Goal: Information Seeking & Learning: Learn about a topic

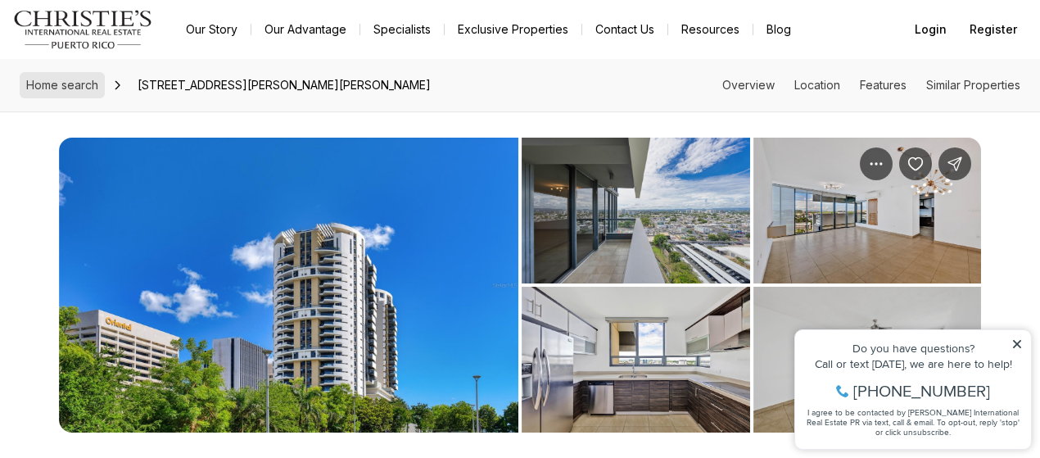
click at [62, 86] on span "Home search" at bounding box center [62, 85] width 72 height 14
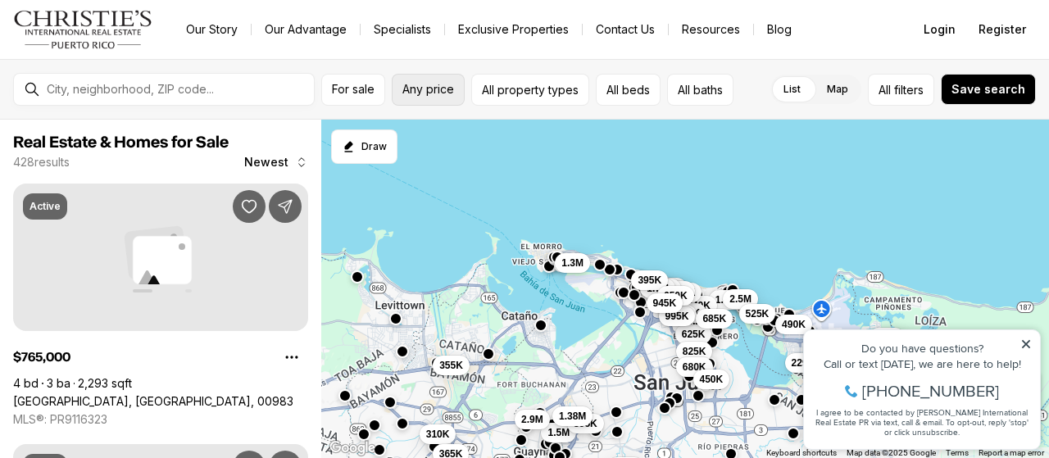
click at [435, 87] on span "Any price" at bounding box center [428, 89] width 52 height 13
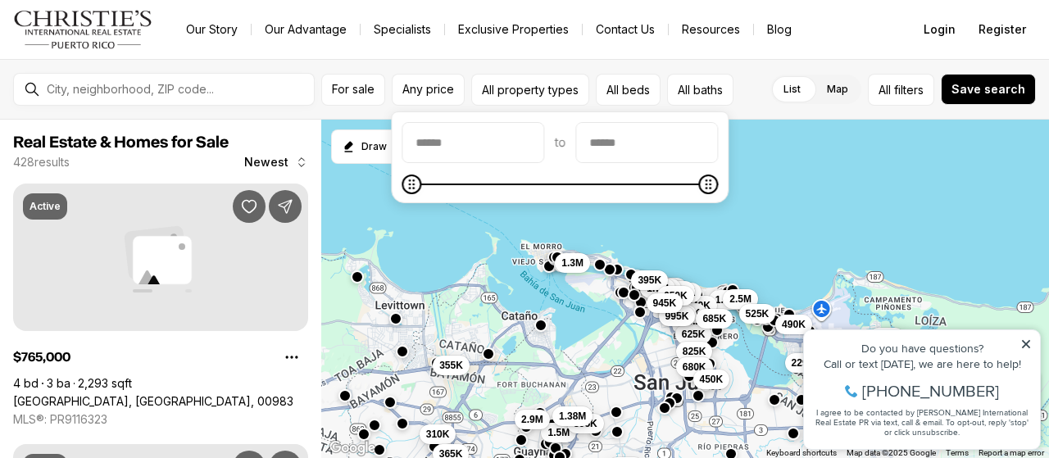
click at [814, 58] on nav "Go to: Homepage Our Story Our Advantage Specialists Exclusive Properties Contac…" at bounding box center [524, 29] width 1049 height 59
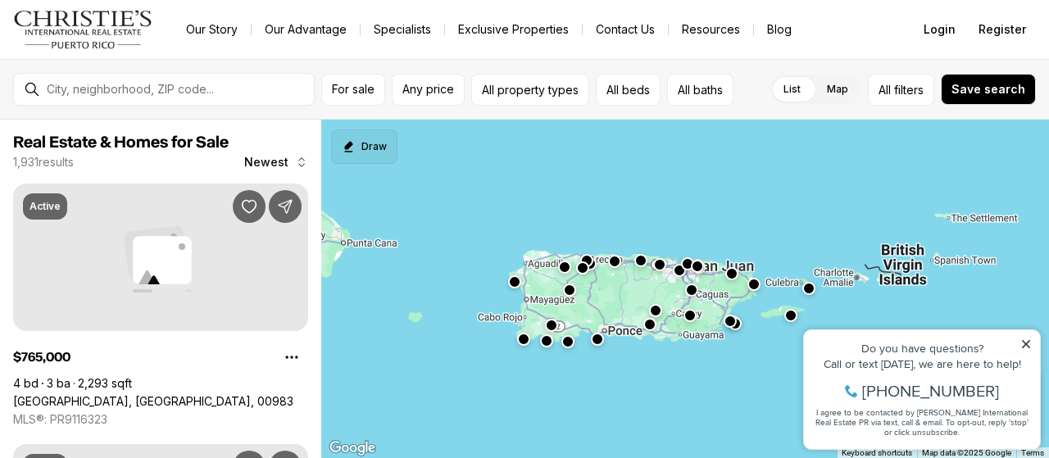
click at [384, 147] on button "Draw" at bounding box center [364, 146] width 66 height 34
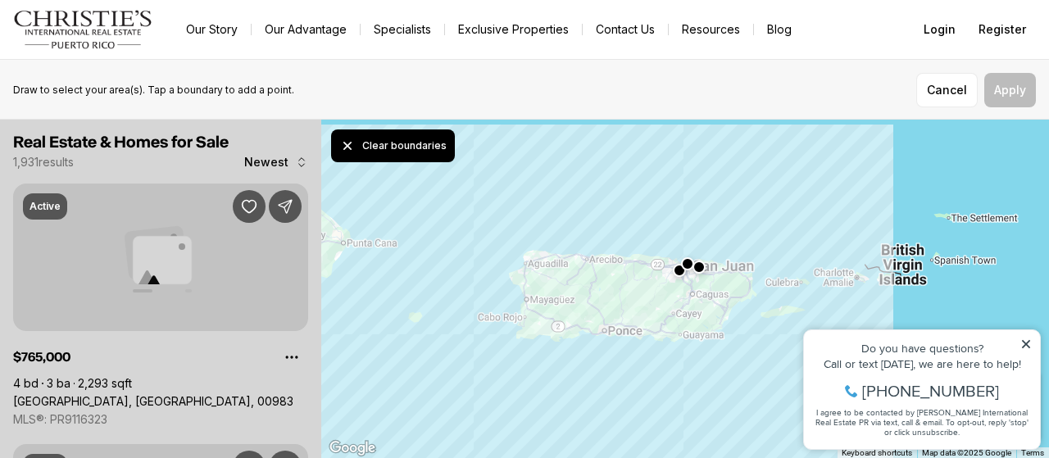
drag, startPoint x: 590, startPoint y: 230, endPoint x: 551, endPoint y: 216, distance: 40.9
click at [551, 216] on div at bounding box center [684, 289] width 727 height 339
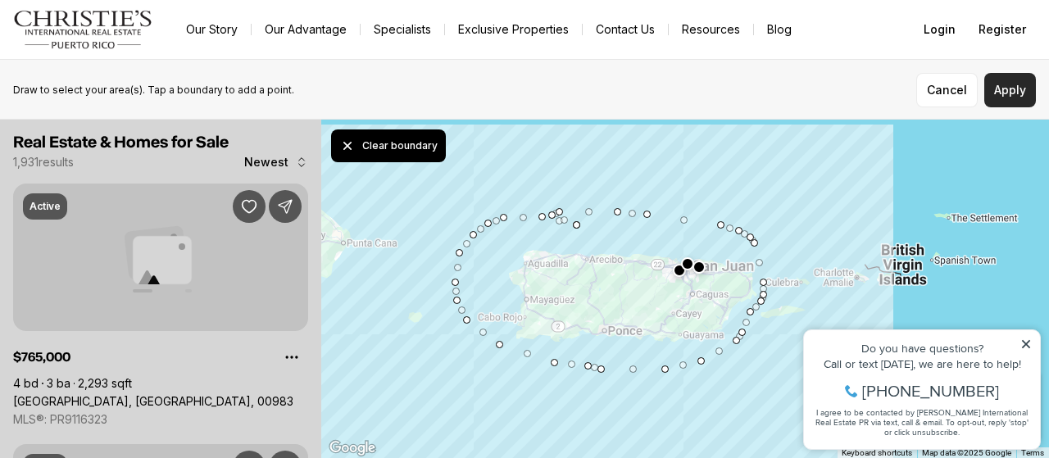
click at [1023, 89] on button "Apply" at bounding box center [1010, 90] width 52 height 34
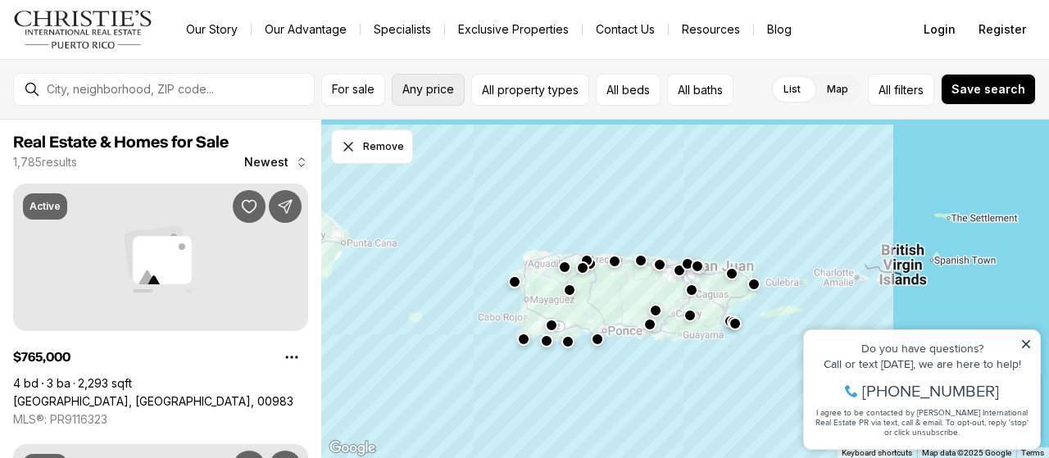
click at [441, 86] on span "Any price" at bounding box center [428, 89] width 52 height 13
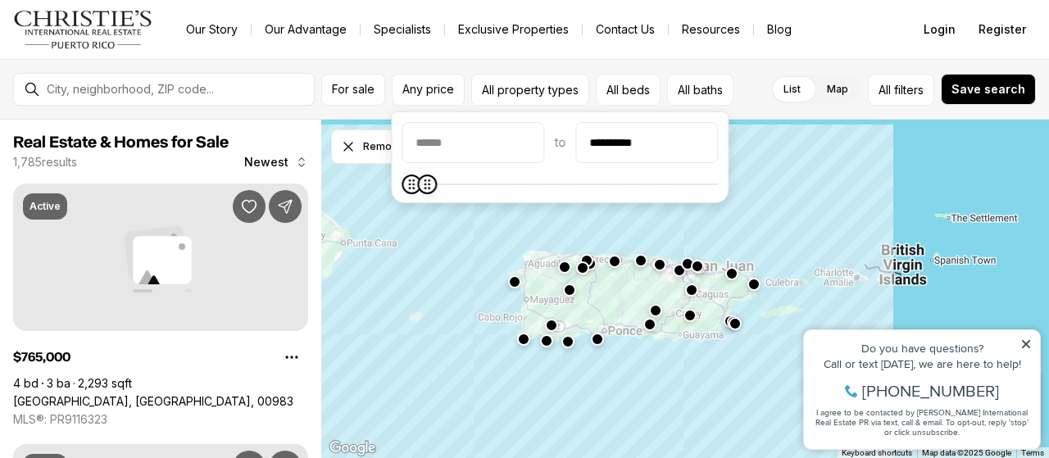
click at [423, 183] on icon "Maximum" at bounding box center [427, 184] width 13 height 13
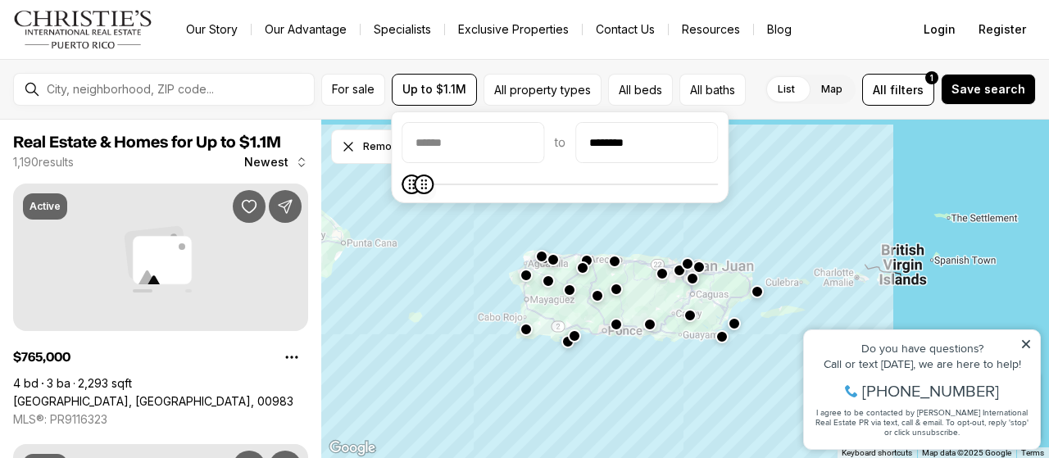
type input "********"
click at [416, 192] on span "Maximum" at bounding box center [423, 184] width 20 height 20
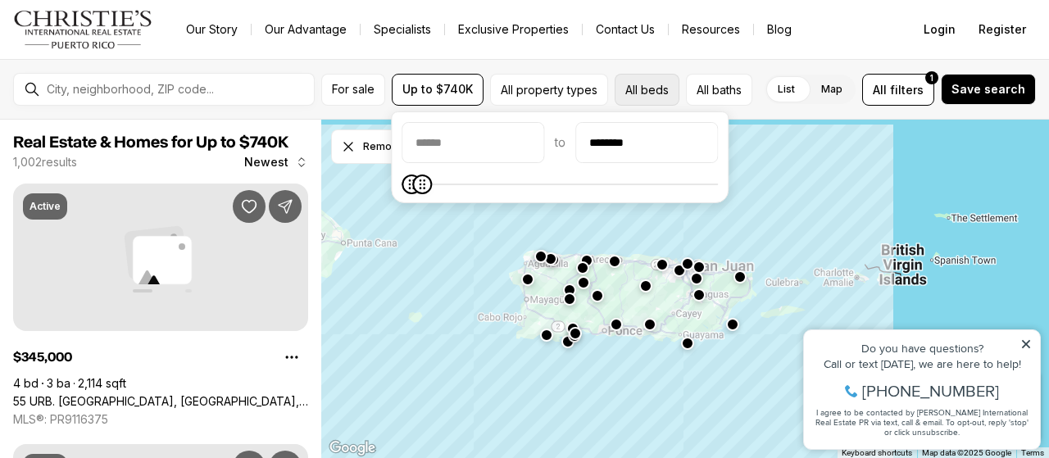
click at [642, 89] on button "All beds" at bounding box center [646, 90] width 65 height 32
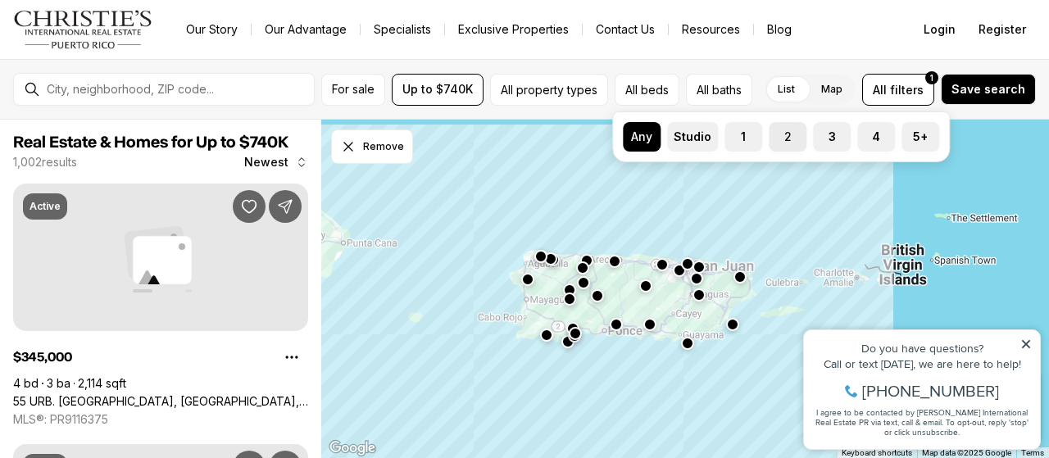
click at [777, 135] on button "2" at bounding box center [776, 130] width 16 height 16
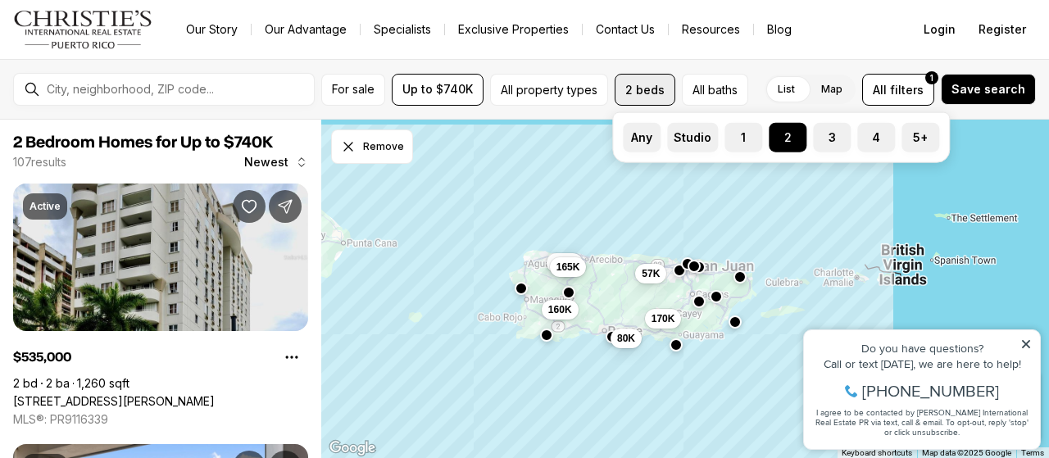
click at [641, 81] on button "2 beds" at bounding box center [644, 90] width 61 height 32
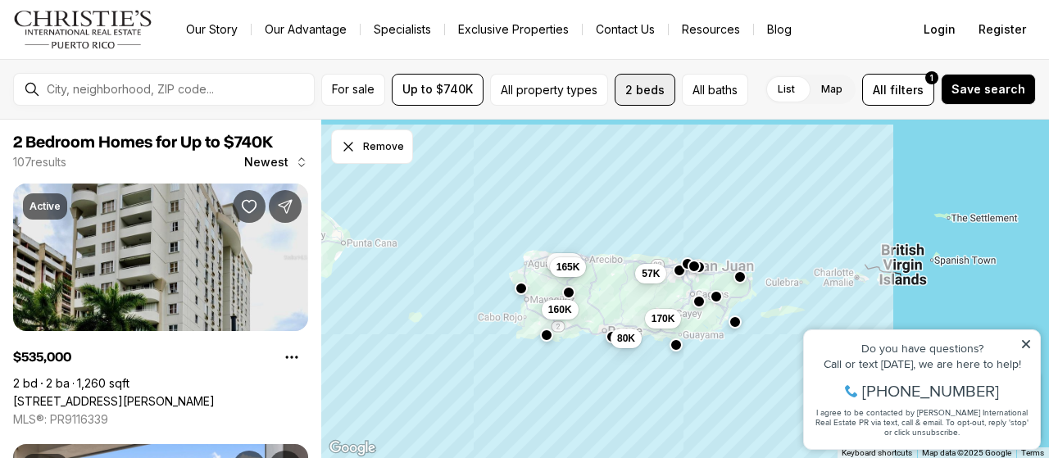
click at [647, 93] on button "2 beds" at bounding box center [644, 90] width 61 height 32
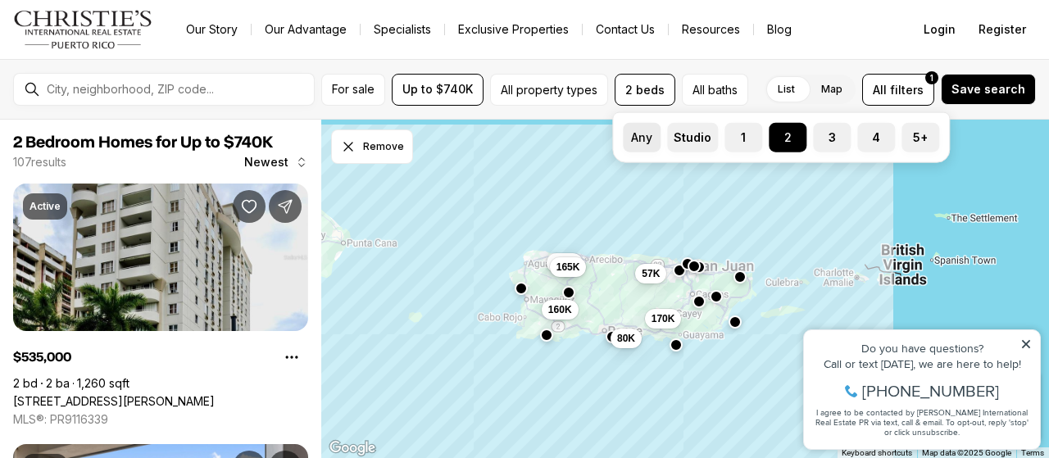
click at [632, 139] on label "Any" at bounding box center [642, 137] width 38 height 29
click at [632, 139] on button "Any" at bounding box center [631, 131] width 16 height 16
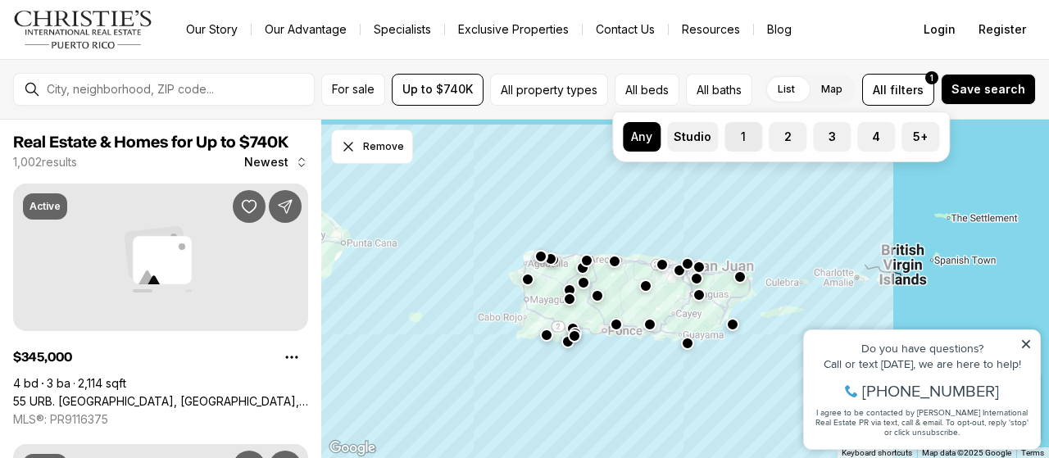
click at [747, 135] on label "1" at bounding box center [743, 136] width 38 height 29
click at [741, 135] on button "1" at bounding box center [732, 130] width 16 height 16
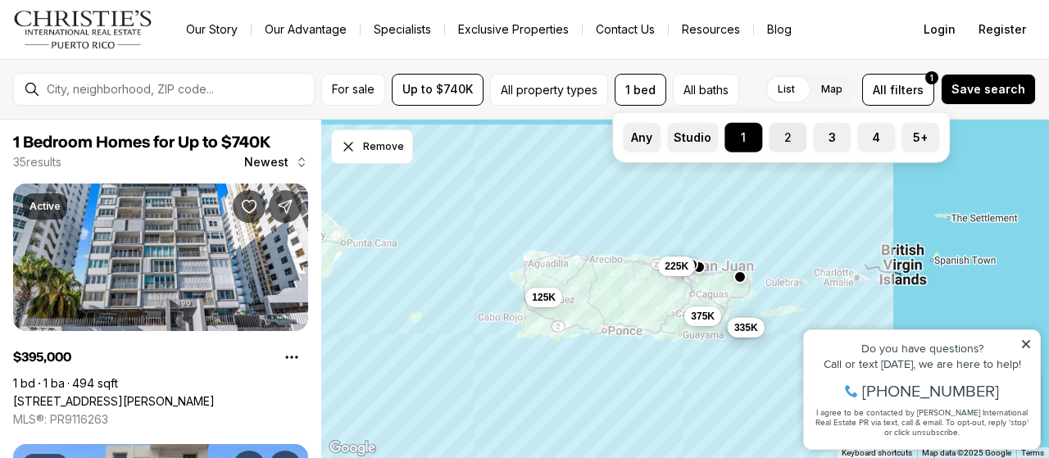
click at [775, 135] on button "2" at bounding box center [776, 131] width 16 height 16
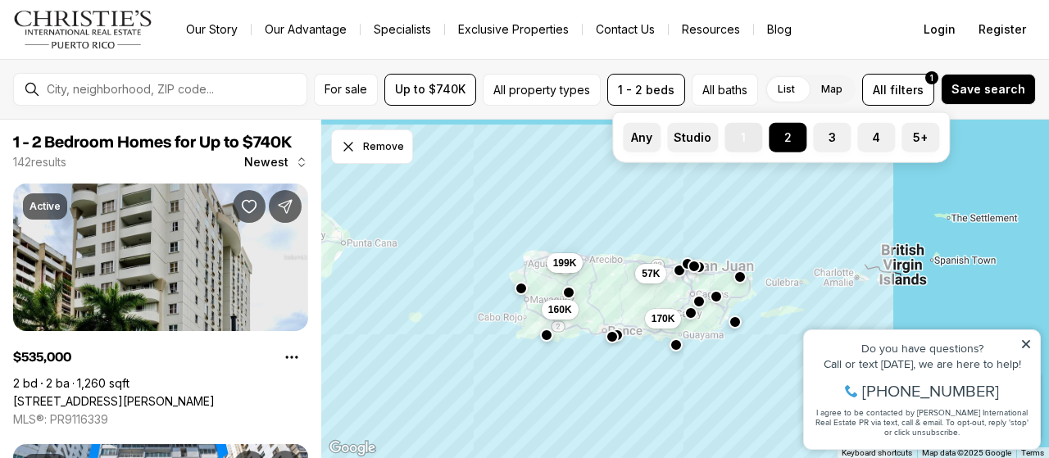
click at [744, 137] on label "1" at bounding box center [743, 137] width 38 height 29
click at [741, 137] on button "1" at bounding box center [732, 131] width 16 height 16
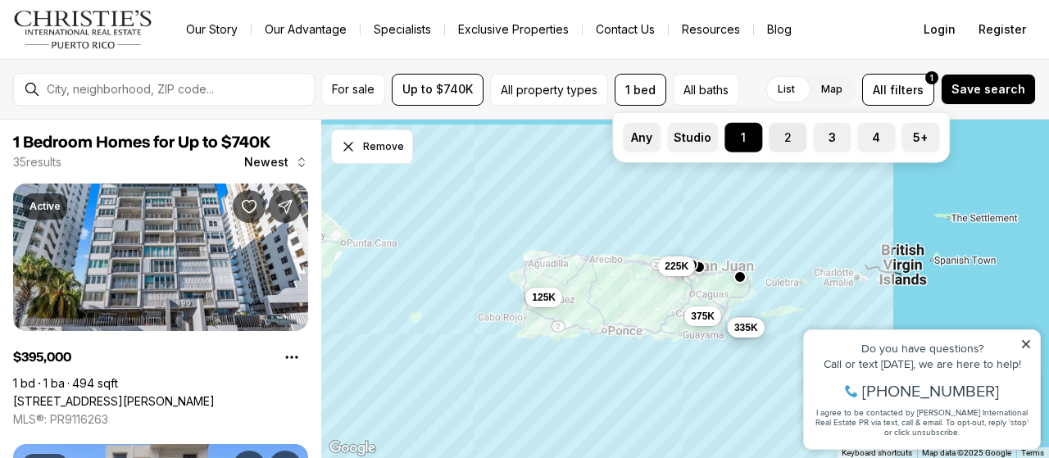
click at [780, 137] on button "2" at bounding box center [776, 131] width 16 height 16
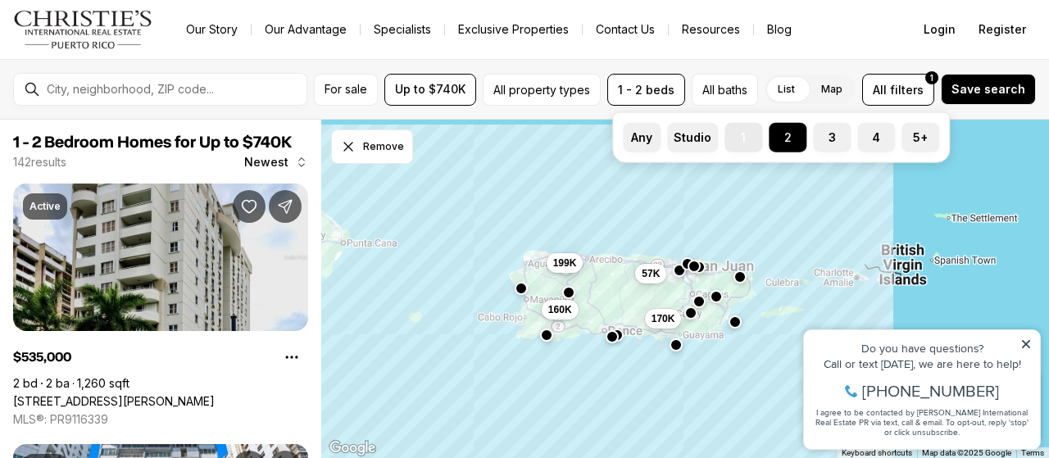
click at [751, 137] on label "1" at bounding box center [743, 137] width 38 height 29
click at [741, 137] on button "1" at bounding box center [732, 131] width 16 height 16
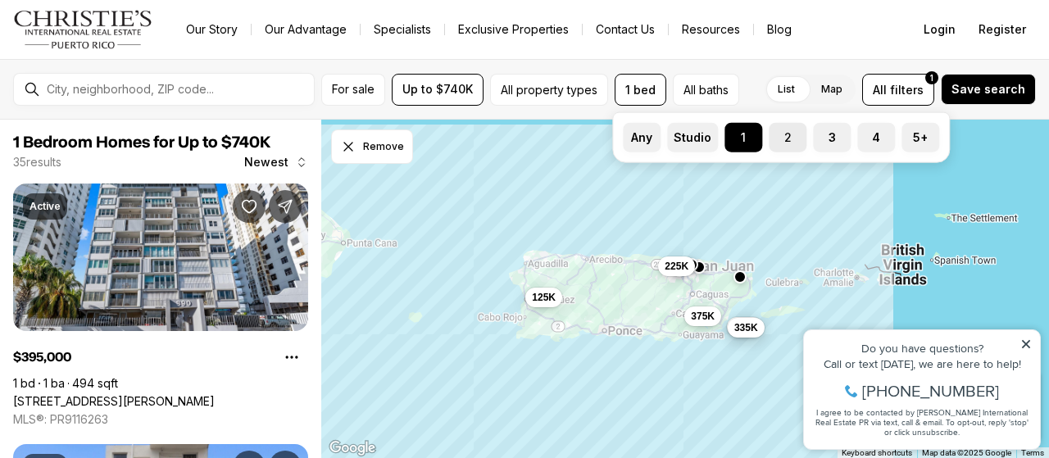
click at [785, 137] on label "2" at bounding box center [787, 137] width 38 height 29
click at [785, 137] on button "2" at bounding box center [776, 131] width 16 height 16
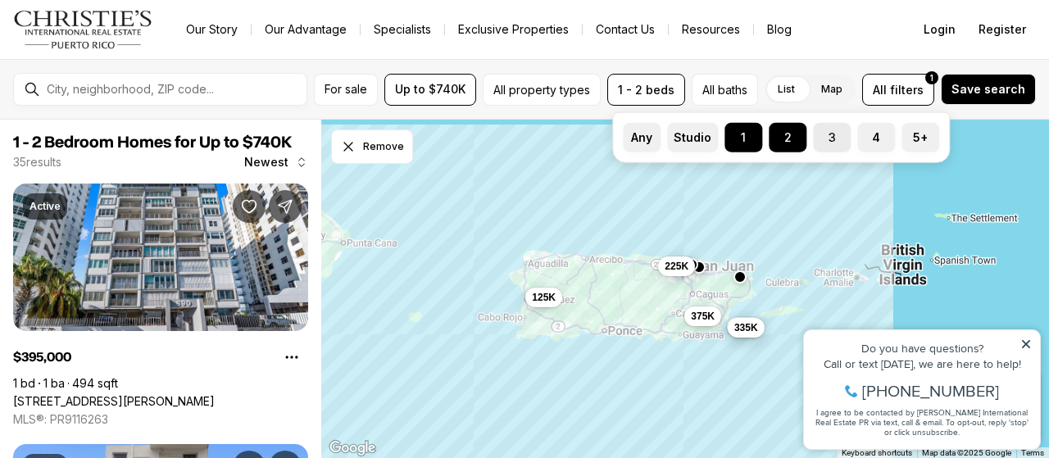
click at [821, 134] on button "3" at bounding box center [821, 131] width 16 height 16
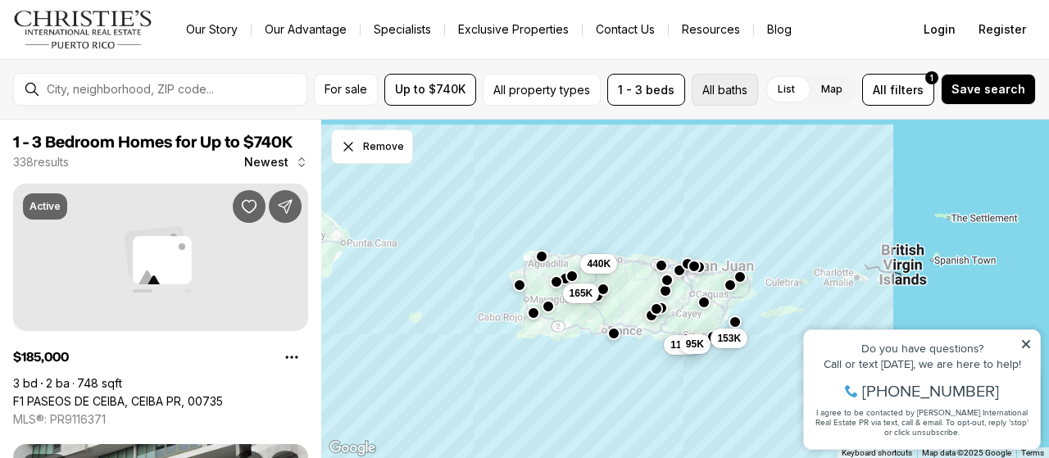
click at [736, 91] on button "All baths" at bounding box center [724, 90] width 66 height 32
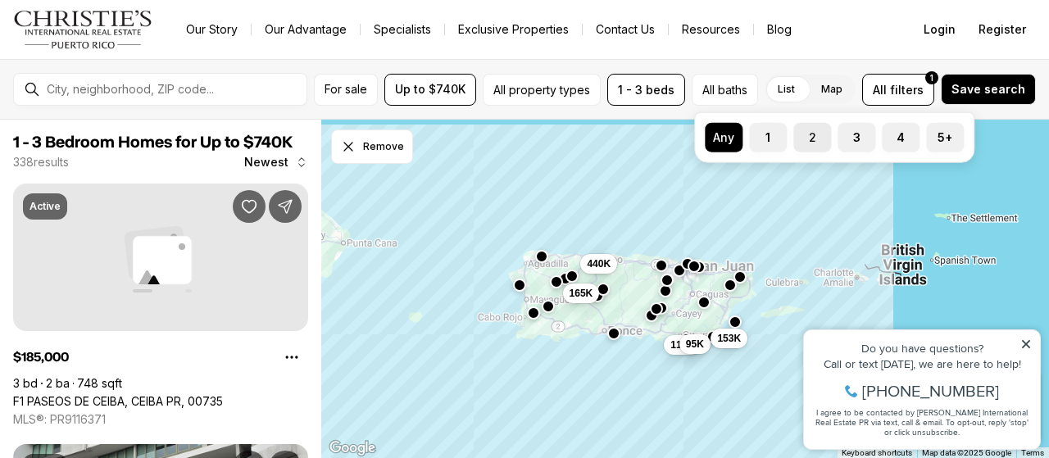
click at [813, 134] on label "2" at bounding box center [812, 137] width 38 height 29
click at [809, 134] on button "2" at bounding box center [801, 131] width 16 height 16
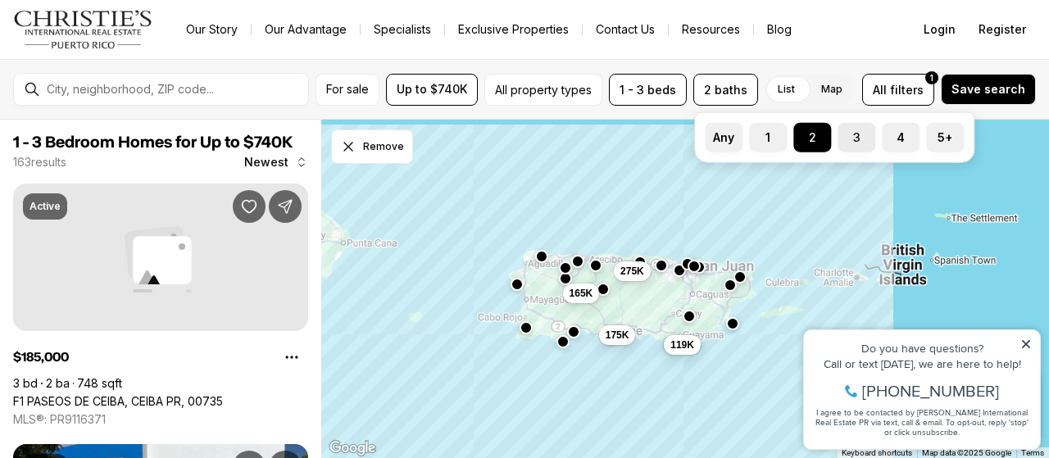
click at [857, 136] on label "3" at bounding box center [856, 137] width 38 height 29
click at [854, 136] on button "3" at bounding box center [845, 131] width 16 height 16
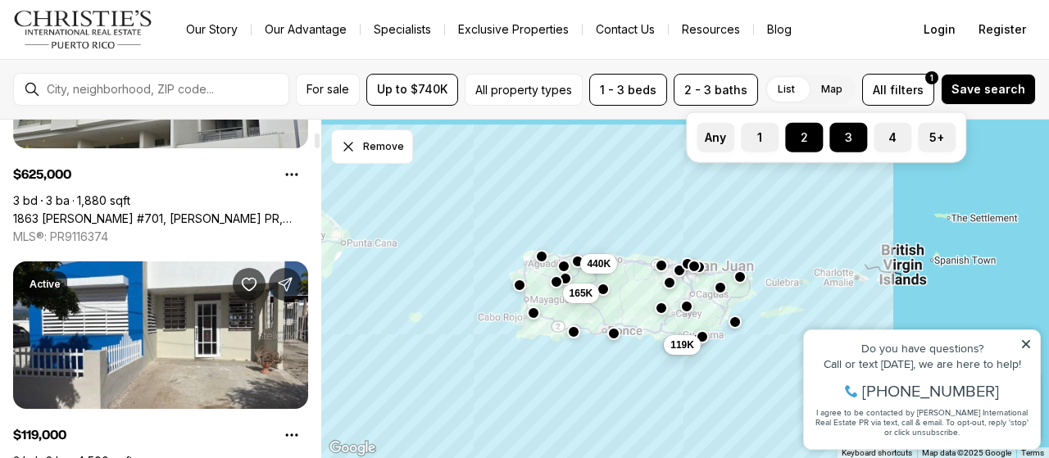
scroll to position [491, 0]
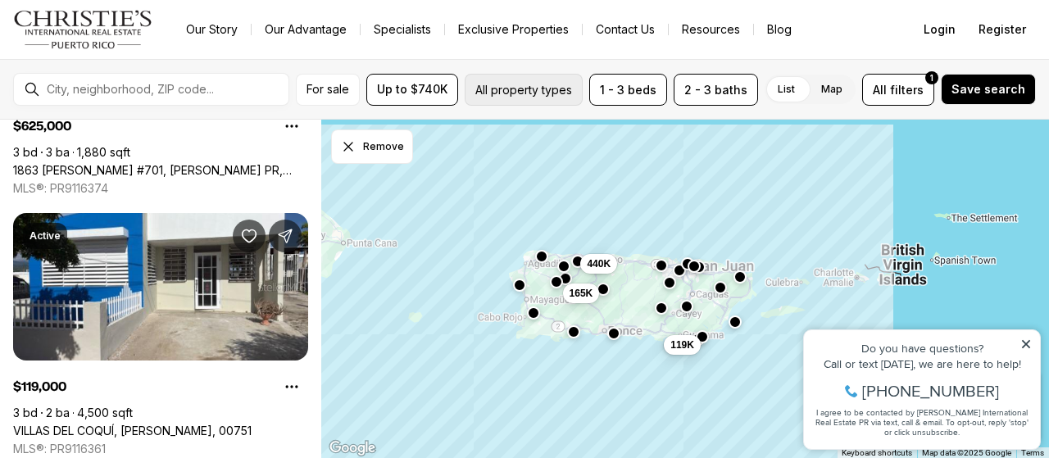
click at [554, 86] on button "All property types" at bounding box center [523, 90] width 118 height 32
click at [886, 91] on span "All" at bounding box center [879, 89] width 14 height 17
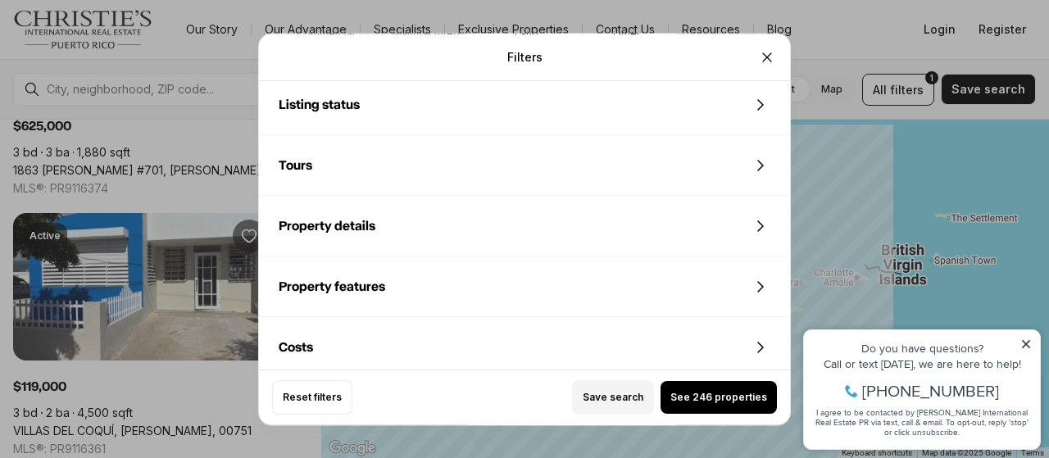
scroll to position [768, 0]
click at [428, 284] on div "Property features" at bounding box center [524, 288] width 531 height 59
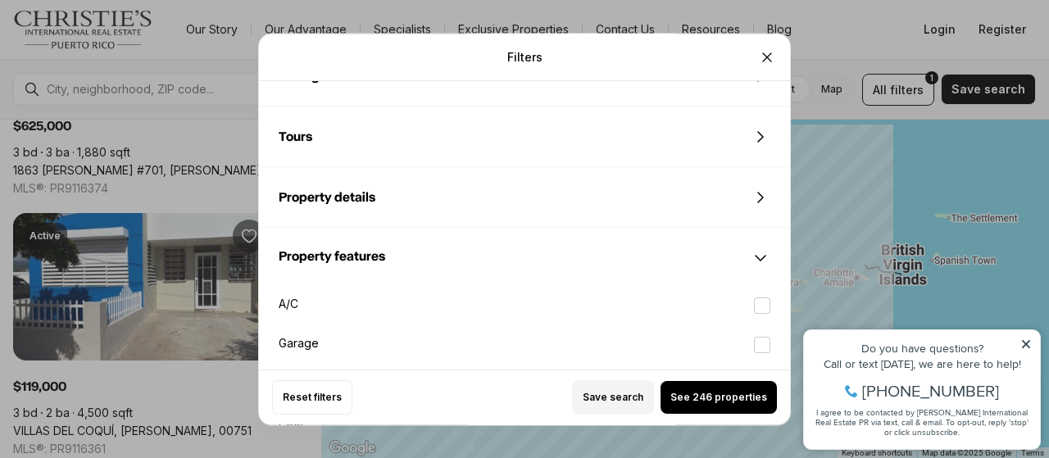
scroll to position [778, 0]
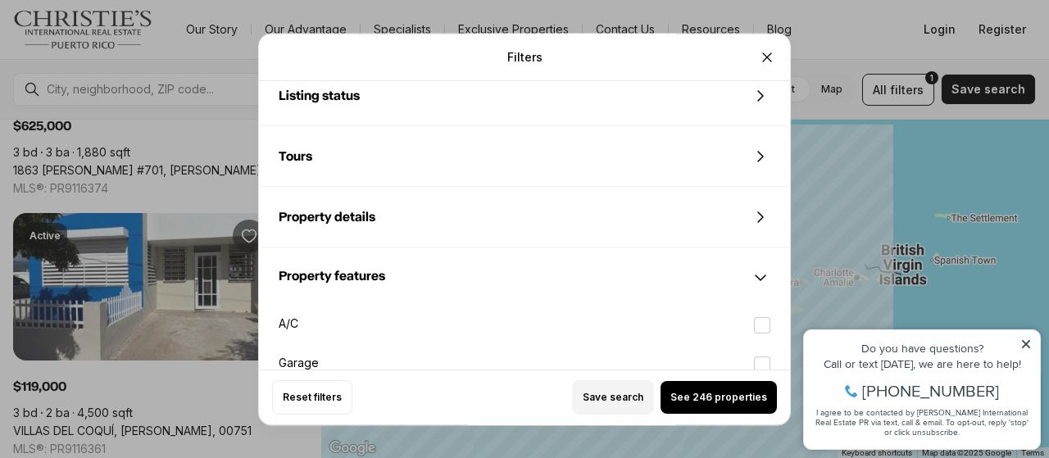
click at [422, 274] on div "Property features" at bounding box center [524, 277] width 531 height 59
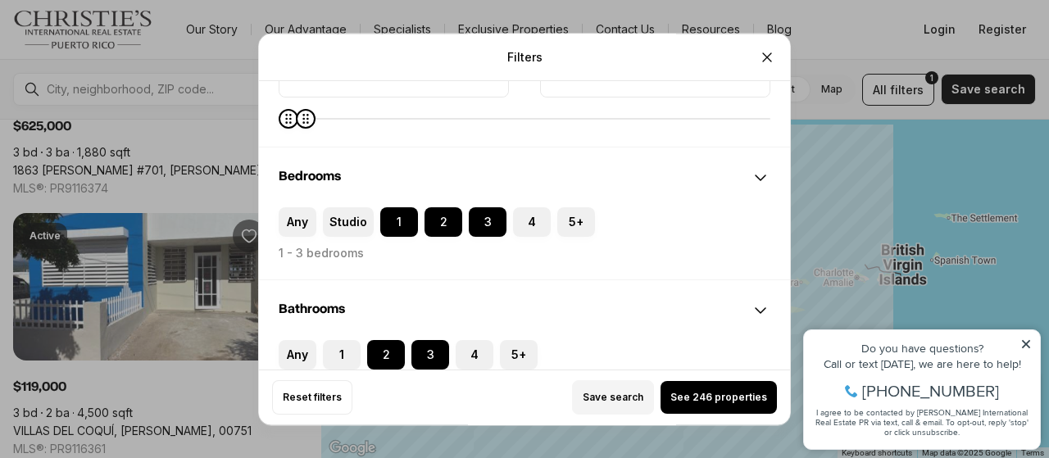
scroll to position [0, 0]
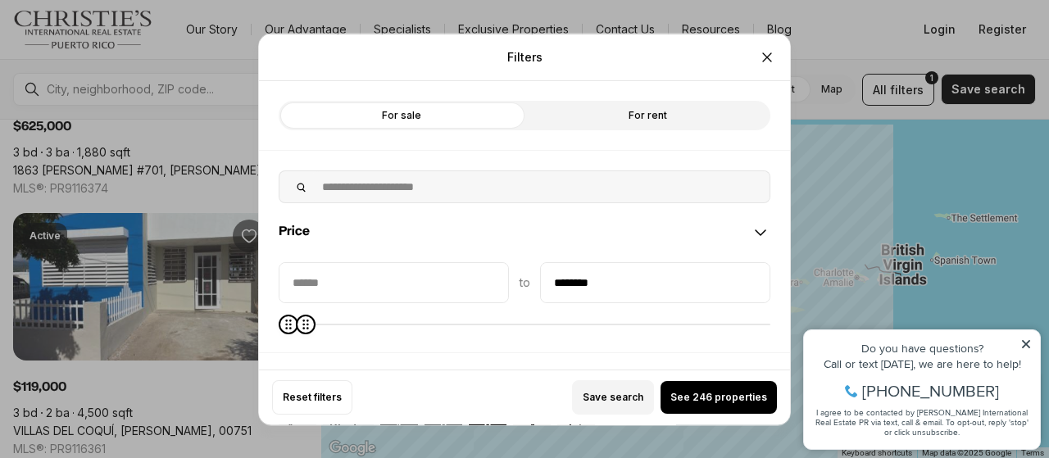
click at [465, 112] on label "For sale" at bounding box center [402, 114] width 246 height 29
type input "********"
click at [286, 325] on icon "Minimum" at bounding box center [292, 323] width 13 height 13
type input "********"
click at [293, 323] on icon "Minimum" at bounding box center [292, 324] width 6 height 10
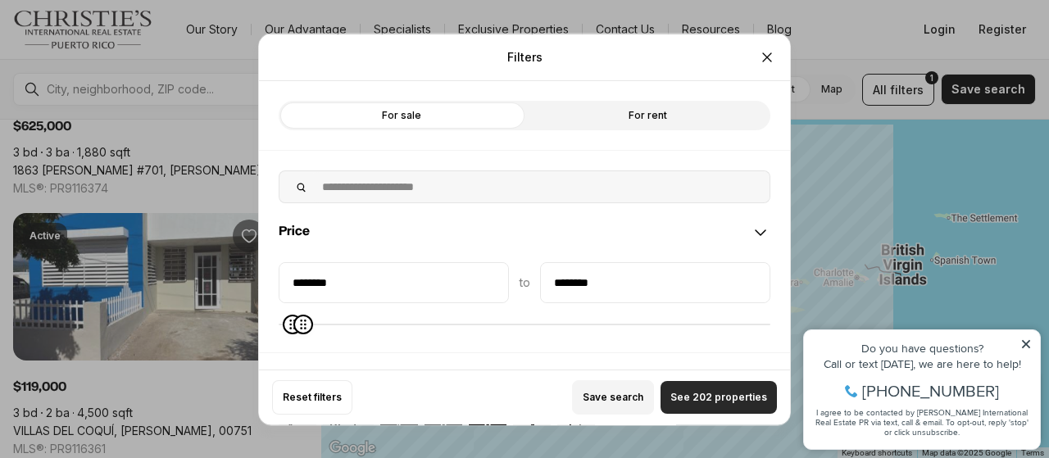
click at [706, 392] on span "See 202 properties" at bounding box center [718, 397] width 97 height 13
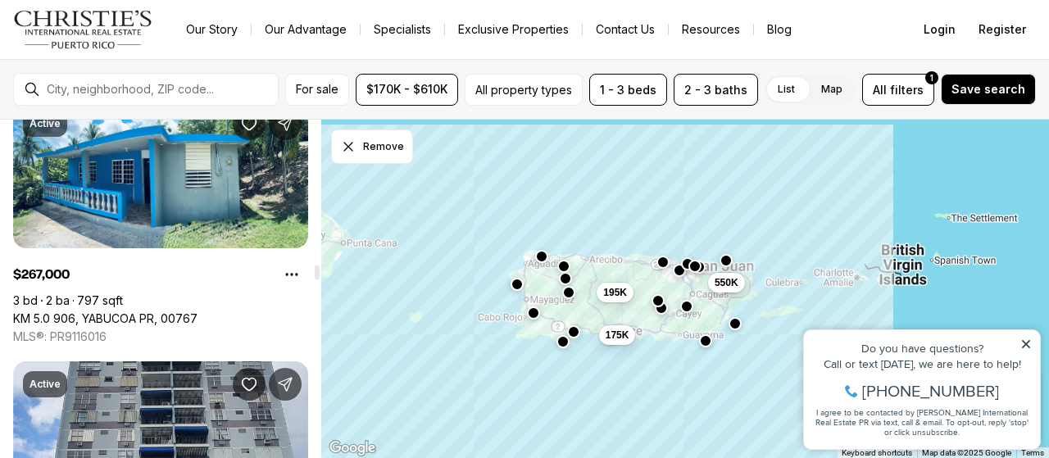
scroll to position [5816, 0]
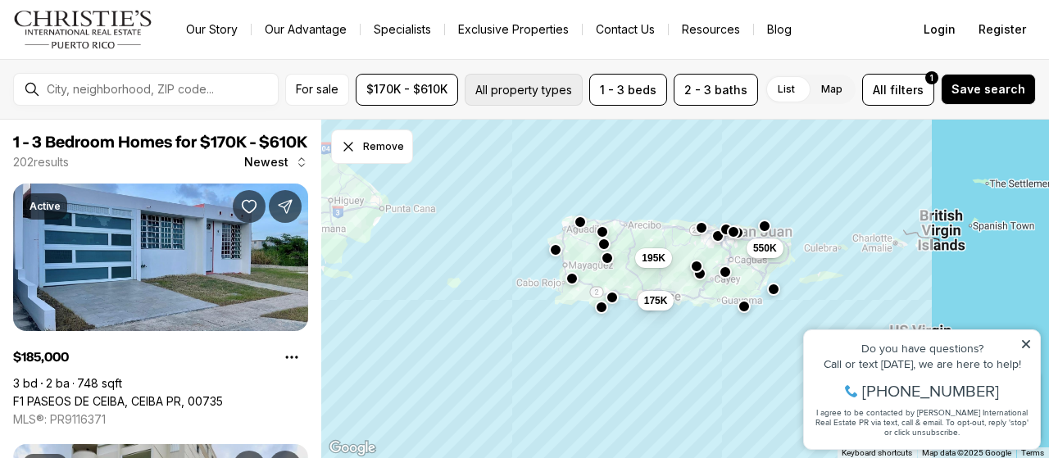
click at [568, 89] on button "All property types" at bounding box center [523, 90] width 118 height 32
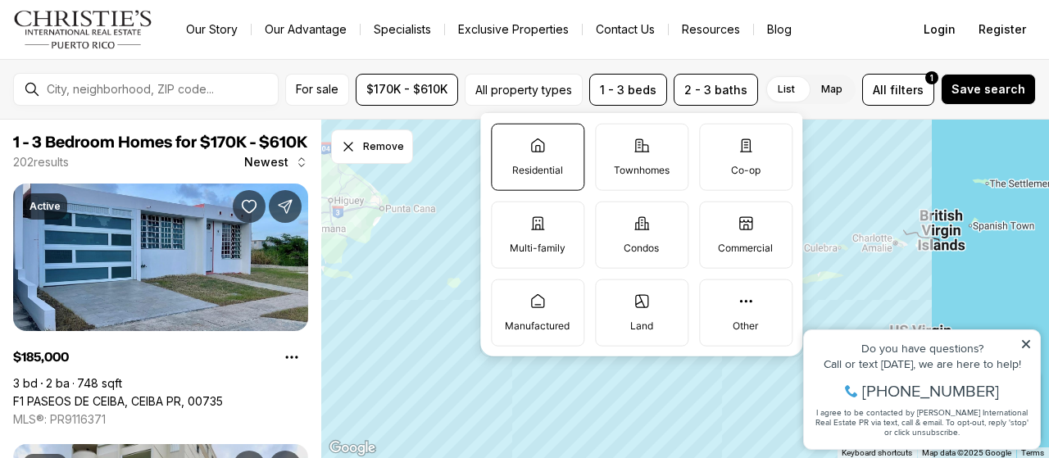
click at [539, 165] on p "Residential" at bounding box center [537, 169] width 51 height 13
click at [508, 140] on button "Residential" at bounding box center [499, 132] width 16 height 16
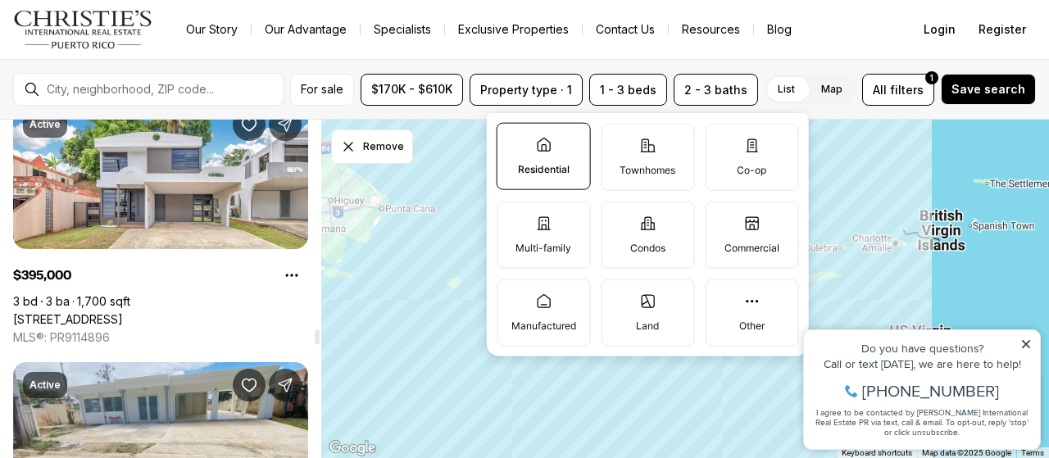
scroll to position [8355, 0]
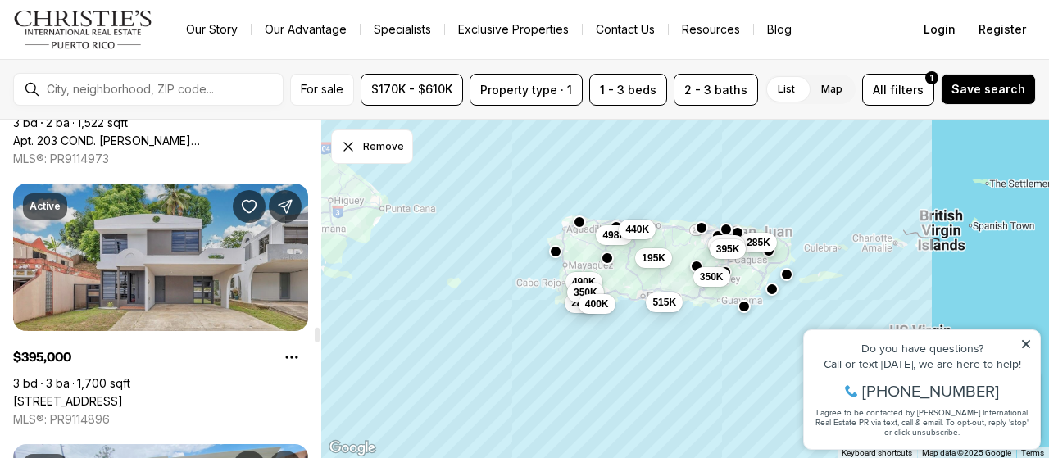
click at [123, 394] on link "2 URB SANS SOUCI COURT #C-9, BAYAMON PR, 00956" at bounding box center [68, 401] width 110 height 15
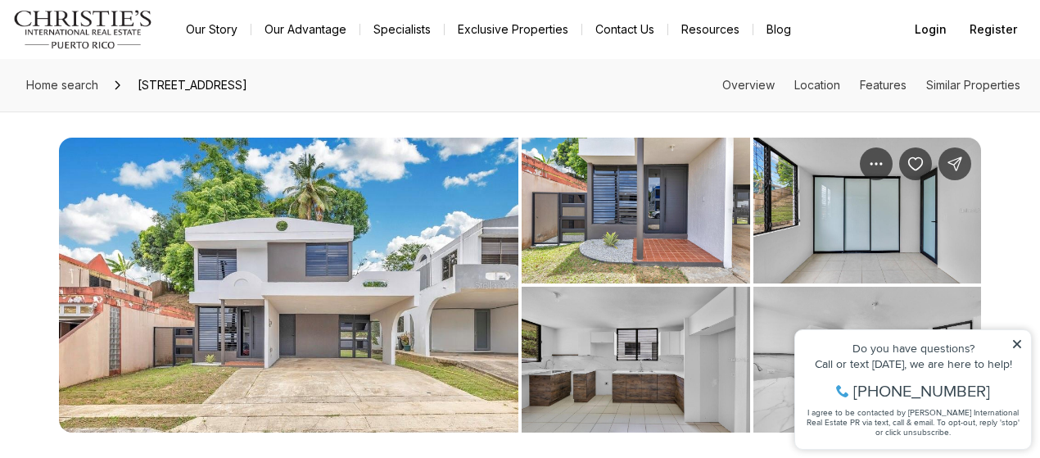
click at [1019, 340] on icon at bounding box center [1017, 343] width 11 height 11
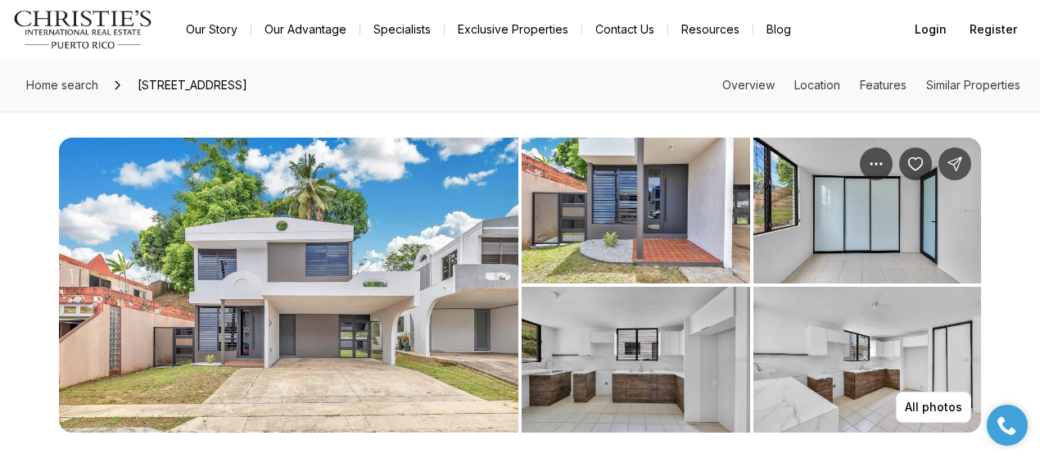
click at [288, 302] on img "View image gallery" at bounding box center [289, 285] width 460 height 295
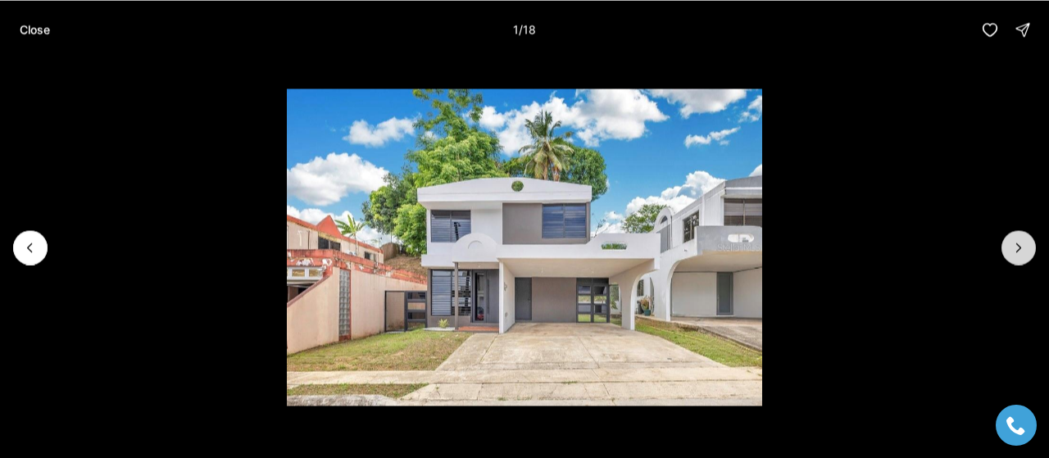
click at [1004, 251] on button "Next slide" at bounding box center [1018, 247] width 34 height 34
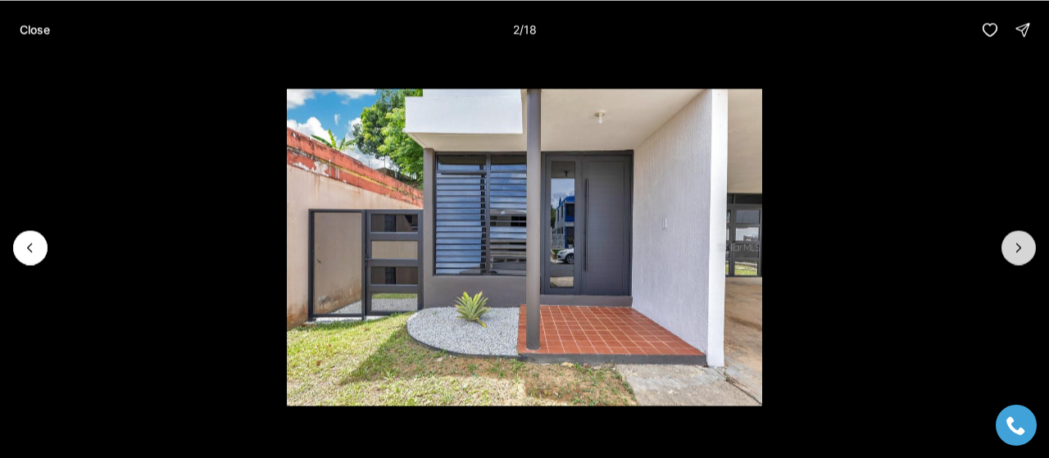
click at [1004, 251] on button "Next slide" at bounding box center [1018, 247] width 34 height 34
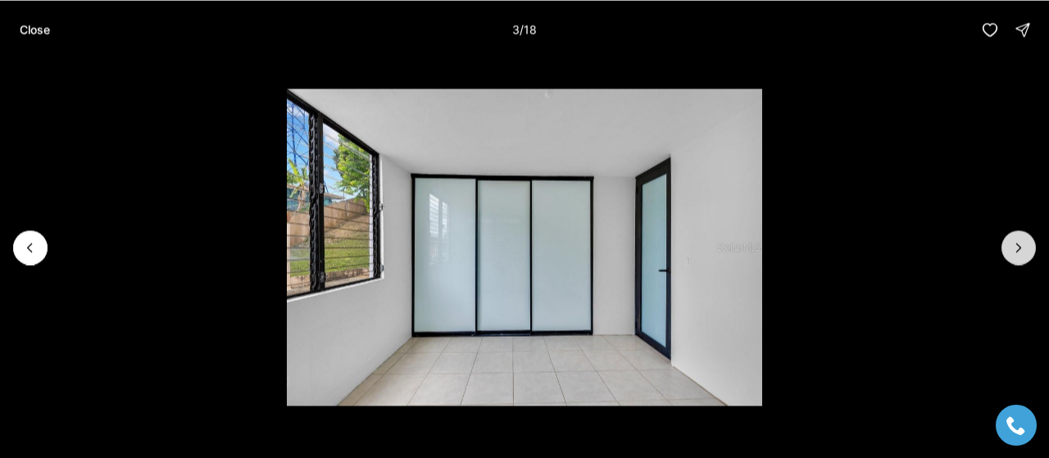
click at [1004, 251] on button "Next slide" at bounding box center [1018, 247] width 34 height 34
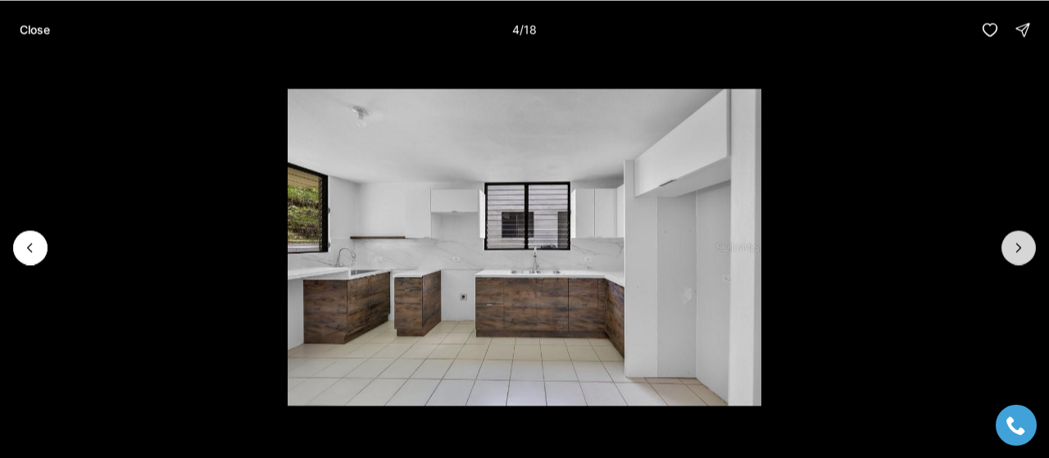
click at [1004, 251] on button "Next slide" at bounding box center [1018, 247] width 34 height 34
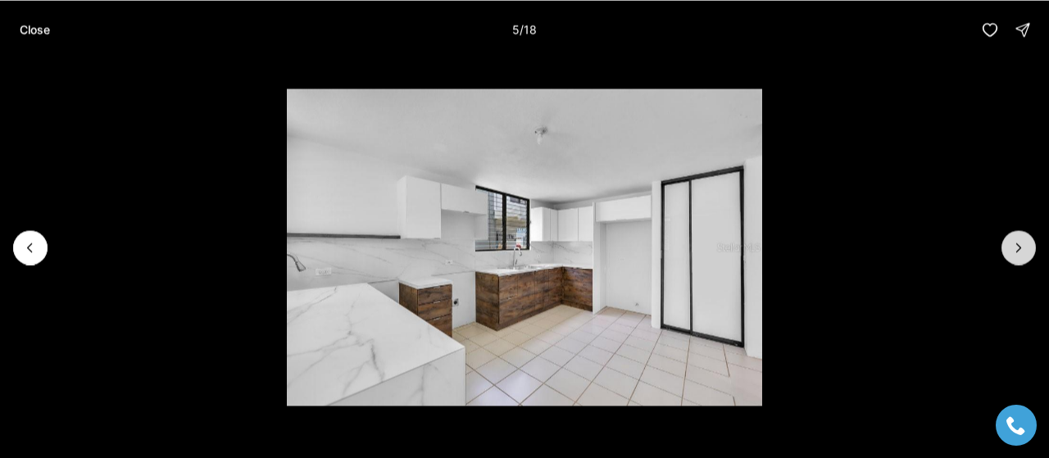
click at [1004, 251] on button "Next slide" at bounding box center [1018, 247] width 34 height 34
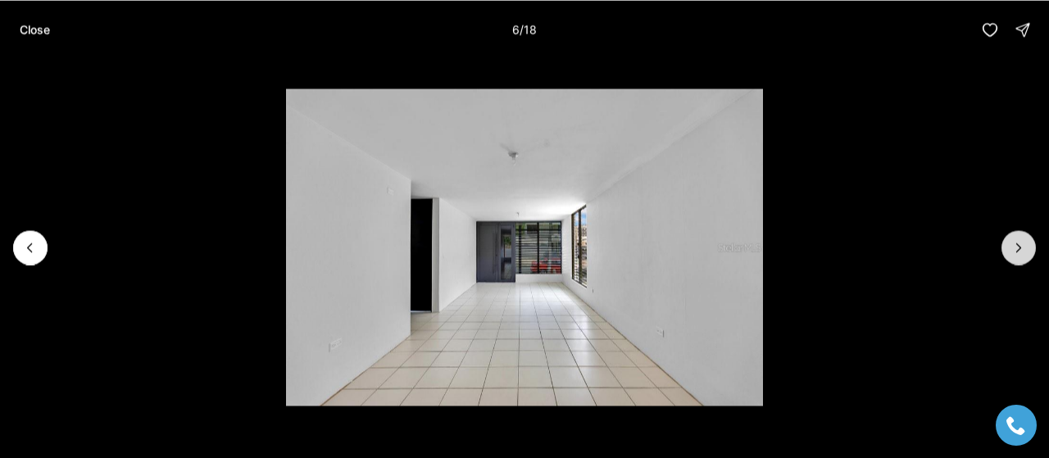
click at [1004, 251] on button "Next slide" at bounding box center [1018, 247] width 34 height 34
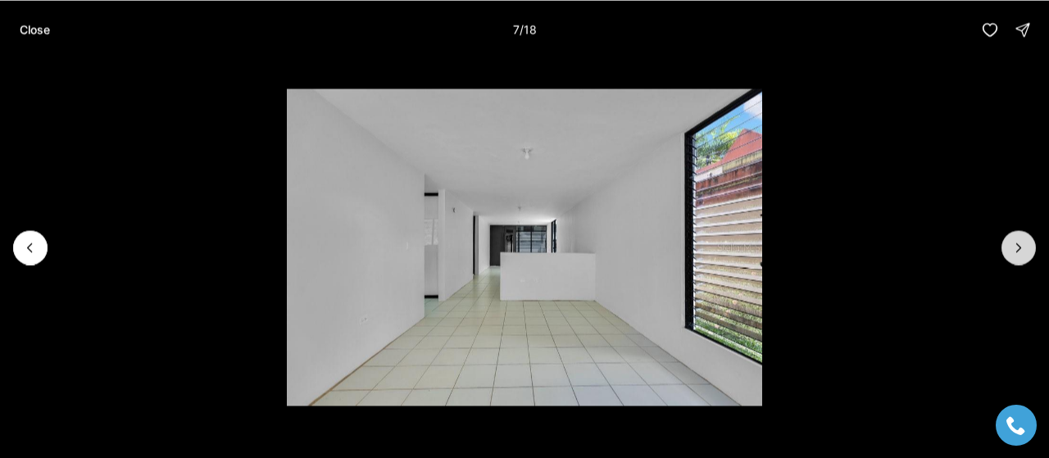
click at [1004, 251] on button "Next slide" at bounding box center [1018, 247] width 34 height 34
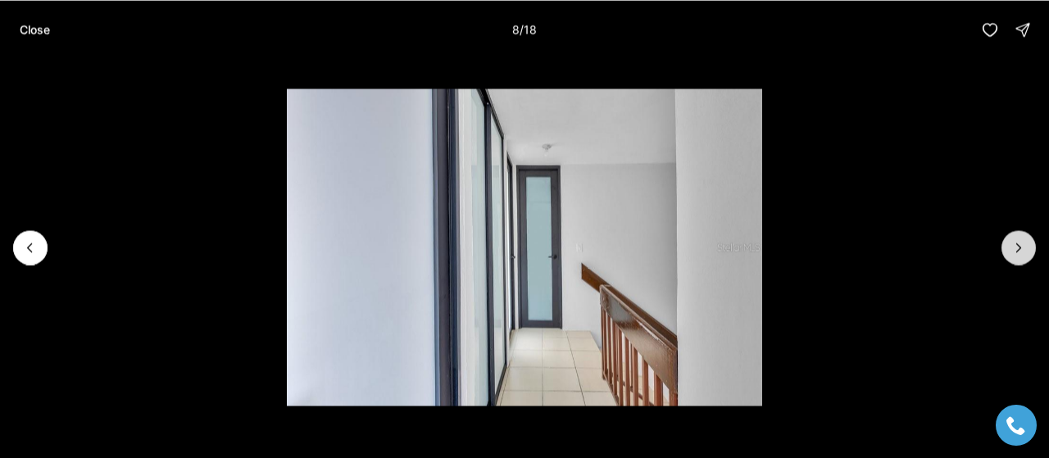
click at [1004, 251] on button "Next slide" at bounding box center [1018, 247] width 34 height 34
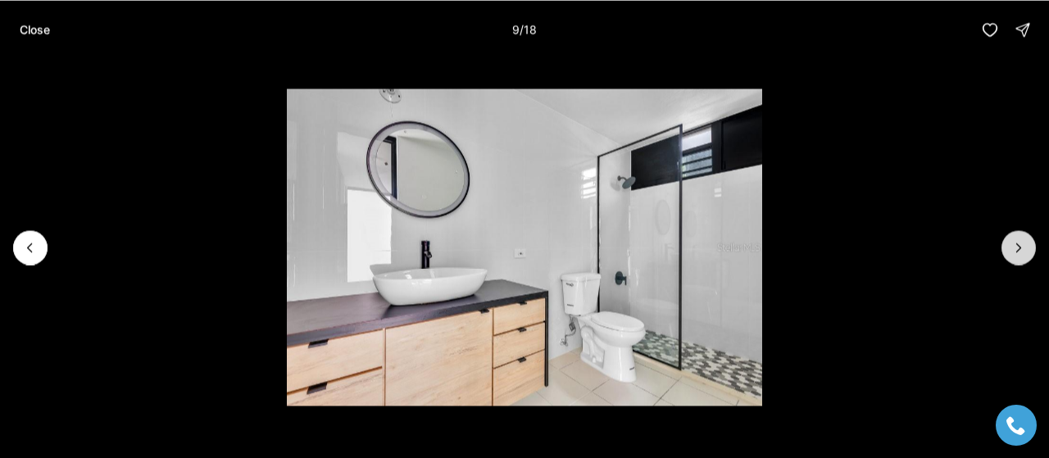
click at [1004, 251] on button "Next slide" at bounding box center [1018, 247] width 34 height 34
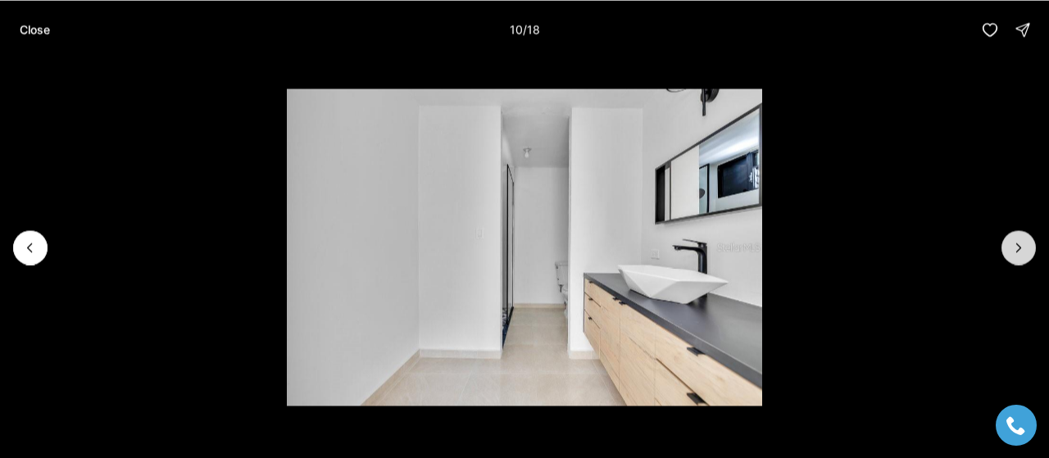
click at [1004, 251] on button "Next slide" at bounding box center [1018, 247] width 34 height 34
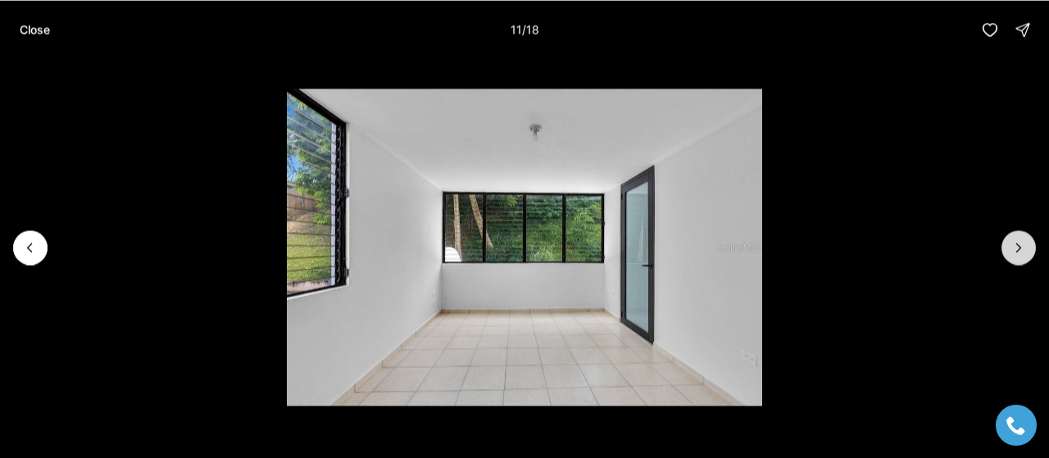
click at [1004, 251] on button "Next slide" at bounding box center [1018, 247] width 34 height 34
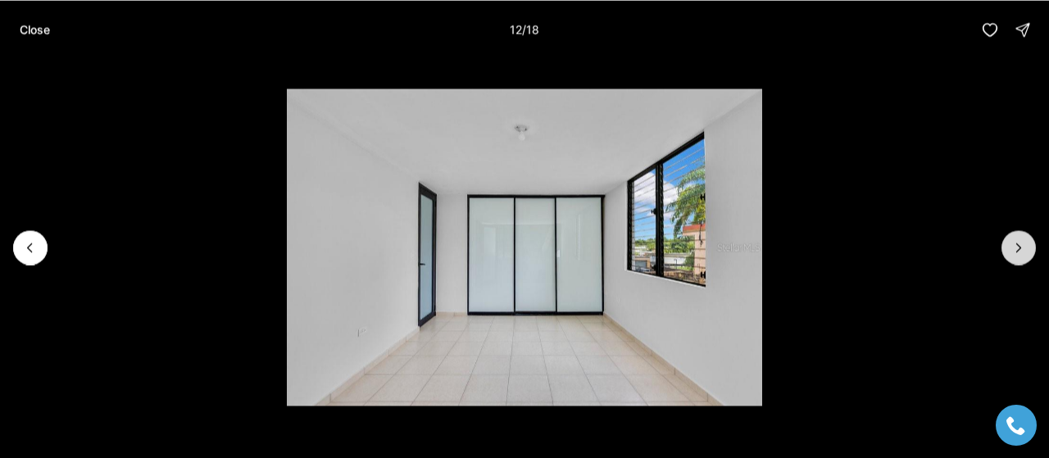
click at [1004, 251] on button "Next slide" at bounding box center [1018, 247] width 34 height 34
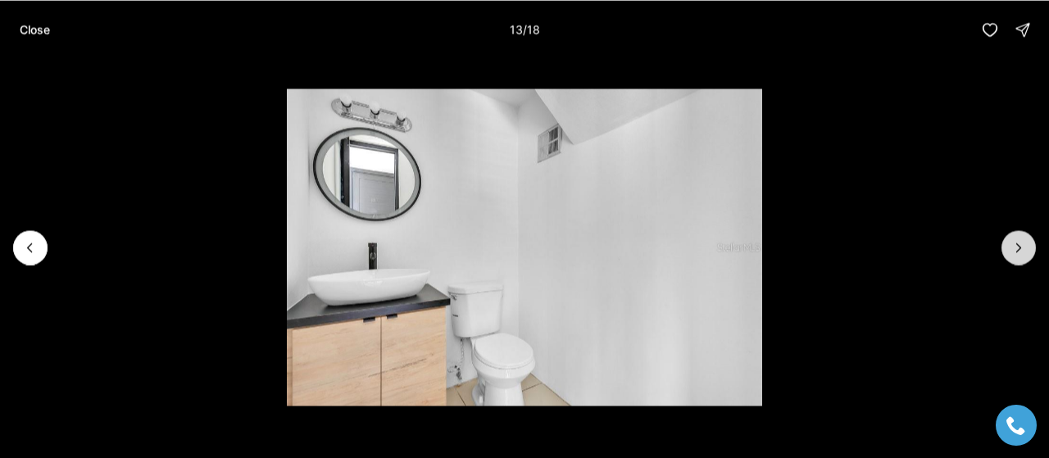
click at [1004, 251] on button "Next slide" at bounding box center [1018, 247] width 34 height 34
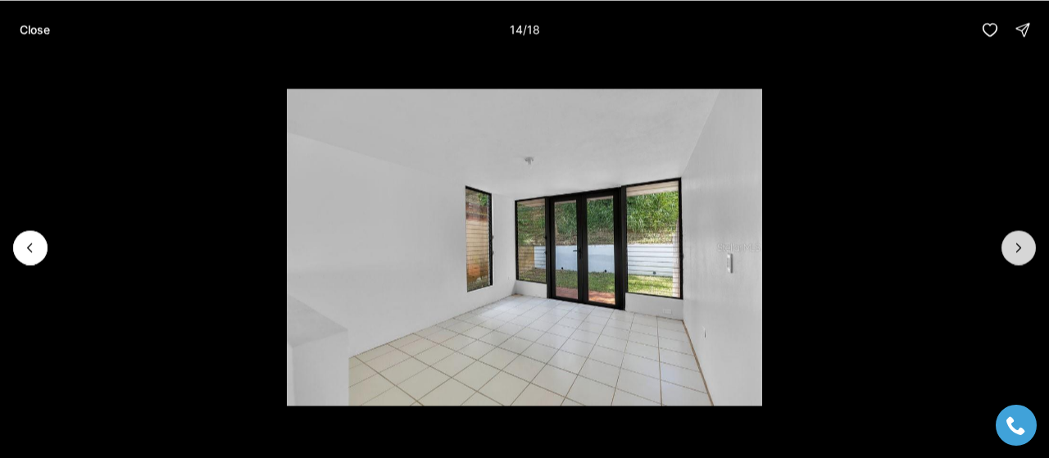
click at [1004, 251] on button "Next slide" at bounding box center [1018, 247] width 34 height 34
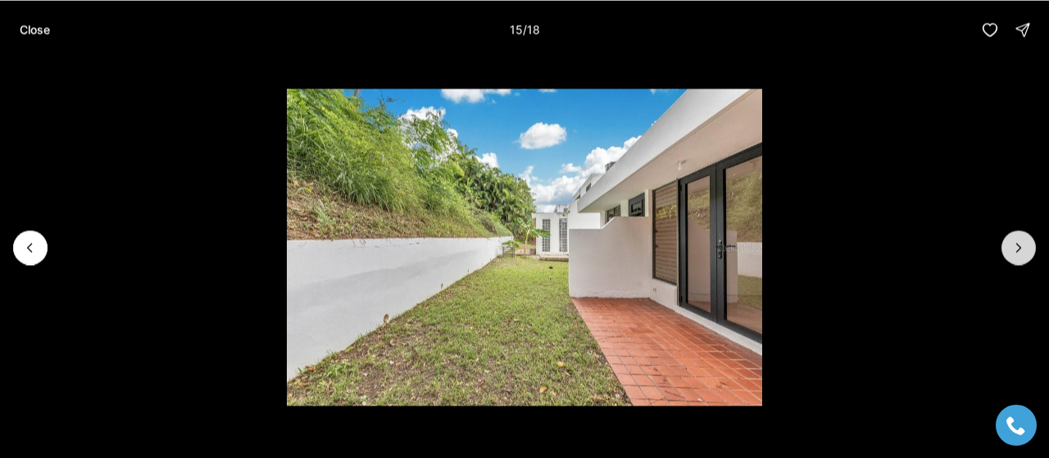
click at [1017, 243] on icon "Next slide" at bounding box center [1019, 247] width 4 height 8
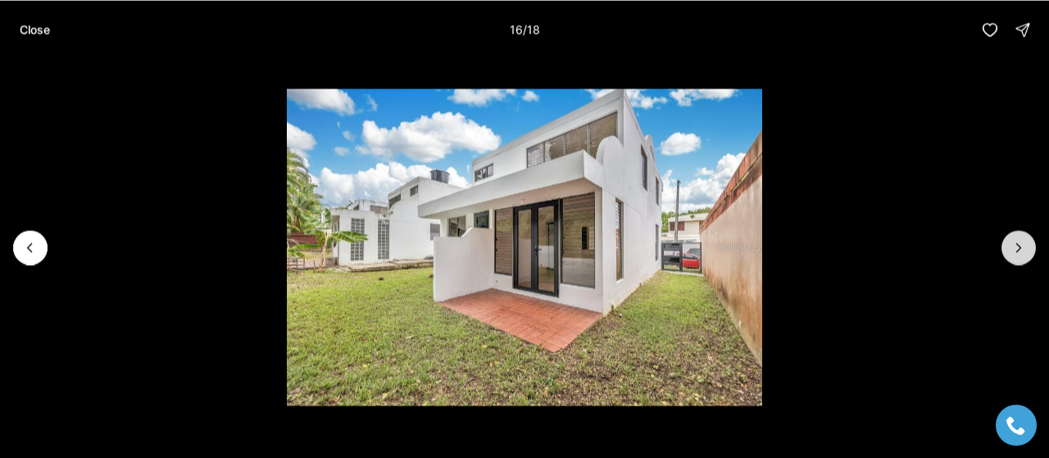
click at [1017, 243] on icon "Next slide" at bounding box center [1019, 247] width 4 height 8
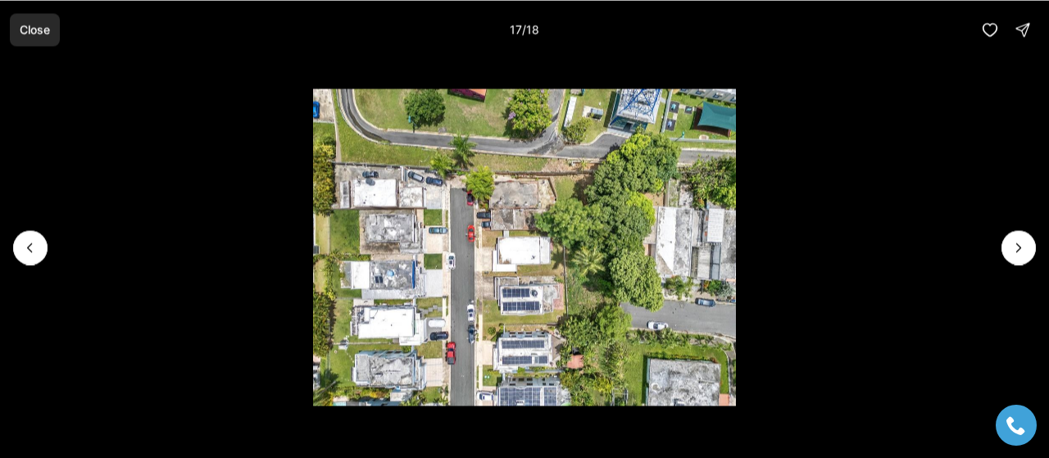
click at [25, 29] on p "Close" at bounding box center [35, 29] width 30 height 13
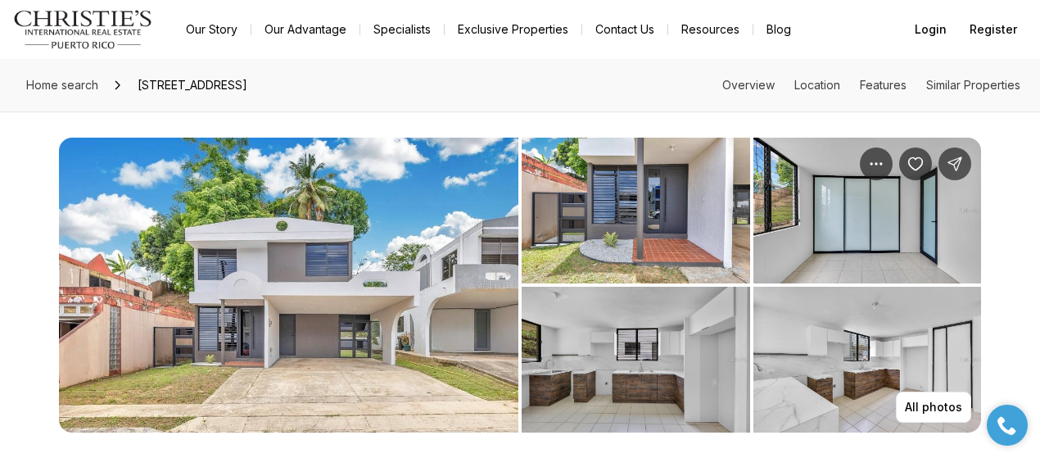
drag, startPoint x: 137, startPoint y: 86, endPoint x: 442, endPoint y: 86, distance: 304.7
click at [254, 86] on span "2 URB SANS SOUCI COURT #C-9, BAYAMON PR, 00956" at bounding box center [192, 85] width 123 height 26
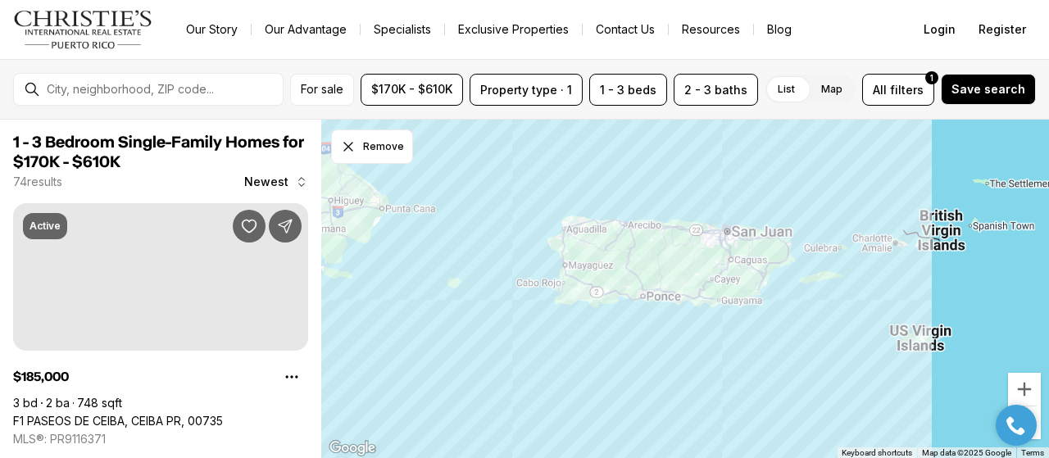
scroll to position [8355, 0]
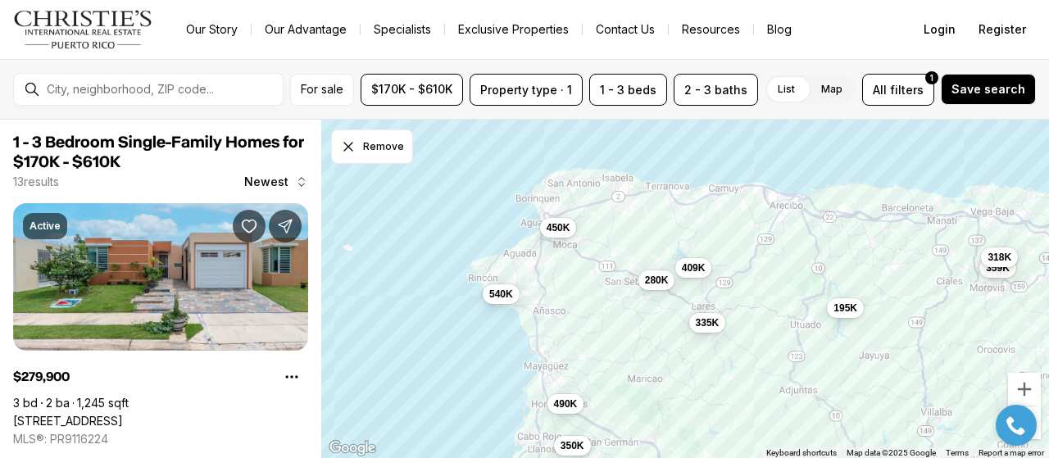
drag, startPoint x: 500, startPoint y: 254, endPoint x: 488, endPoint y: 339, distance: 86.0
click at [488, 339] on div "280K 350K 400K 490K 195K 515K 540K 335K 280K 450K 409K 359K 318K" at bounding box center [684, 289] width 727 height 339
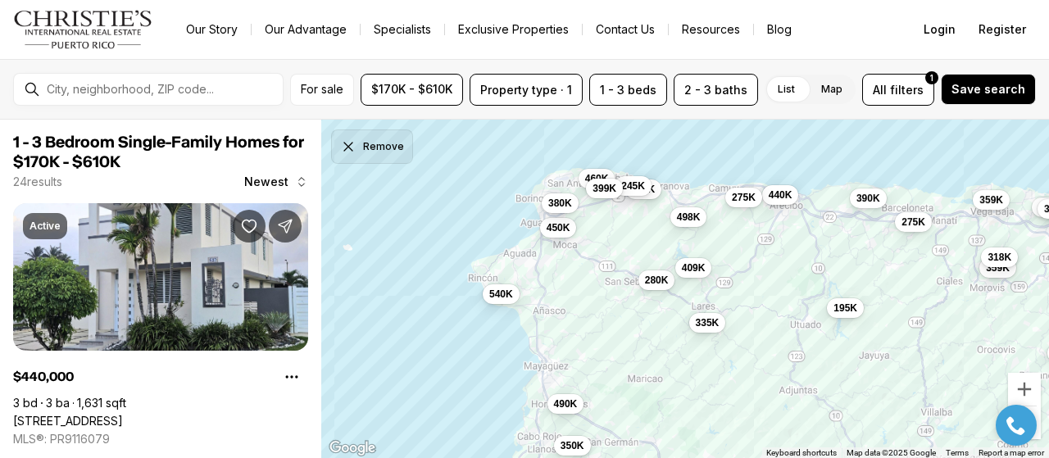
click at [360, 152] on button "Remove" at bounding box center [372, 146] width 82 height 34
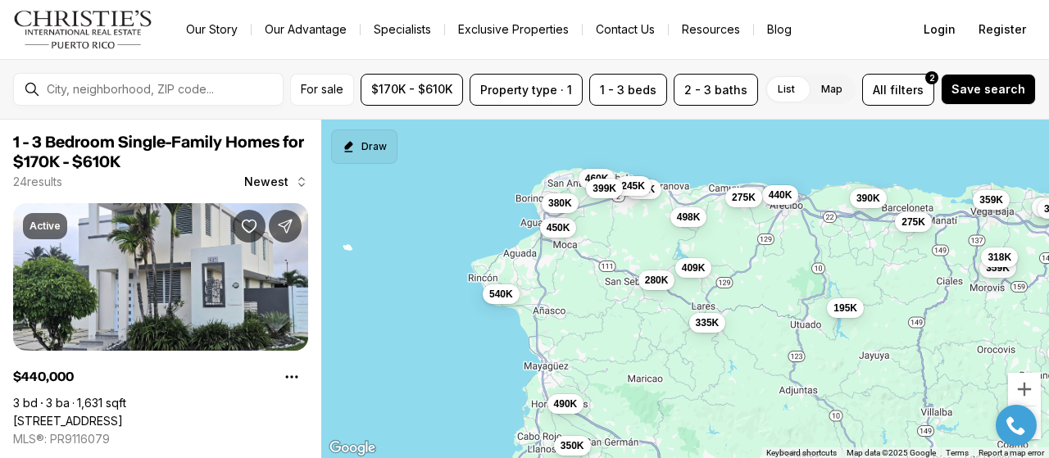
click at [361, 143] on button "Draw" at bounding box center [364, 146] width 66 height 34
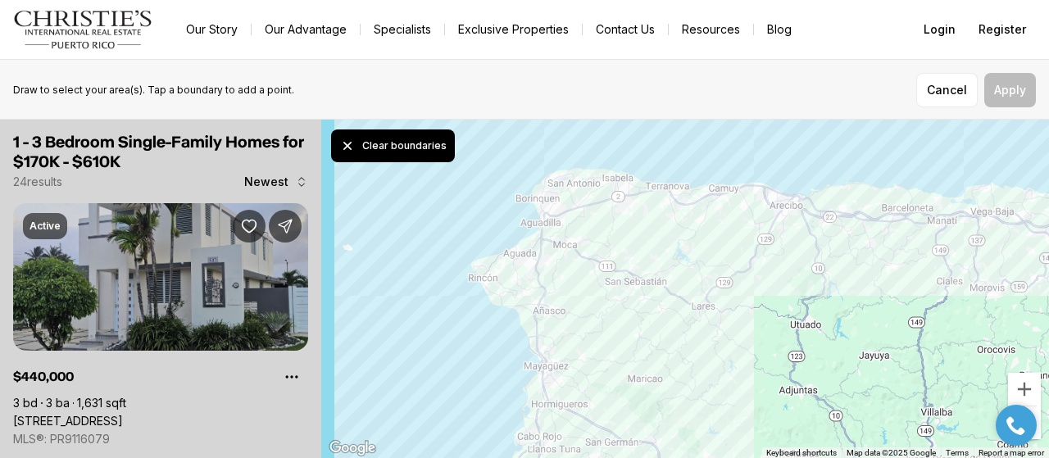
drag, startPoint x: 475, startPoint y: 217, endPoint x: 482, endPoint y: 202, distance: 16.1
click at [482, 202] on div at bounding box center [684, 289] width 727 height 339
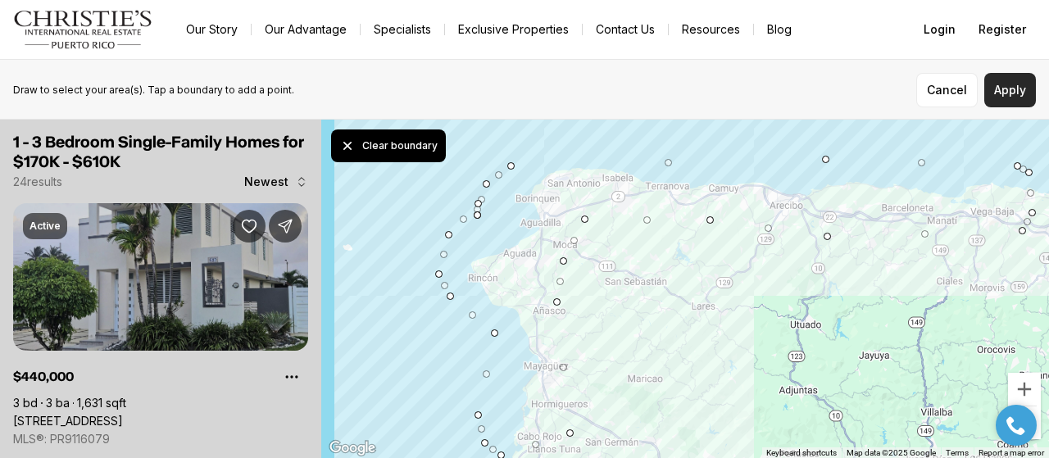
click at [1014, 84] on button "Apply" at bounding box center [1010, 90] width 52 height 34
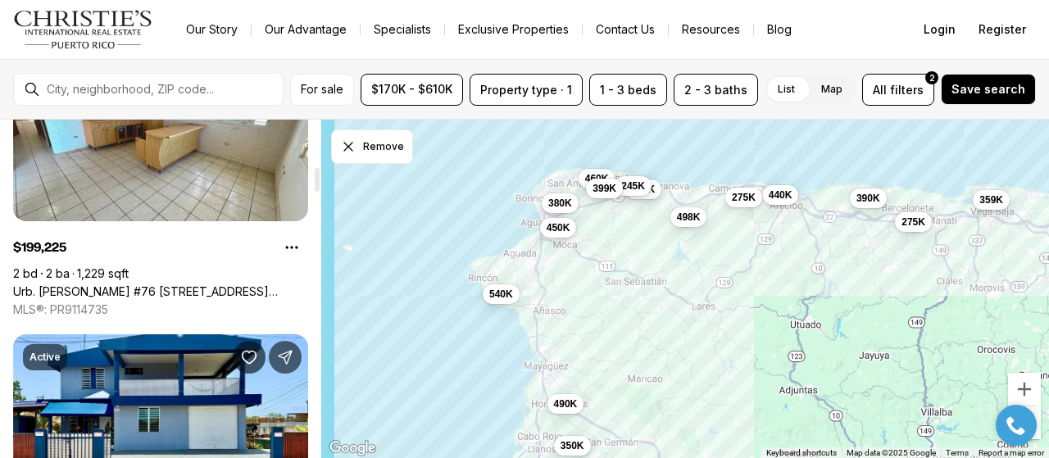
scroll to position [655, 0]
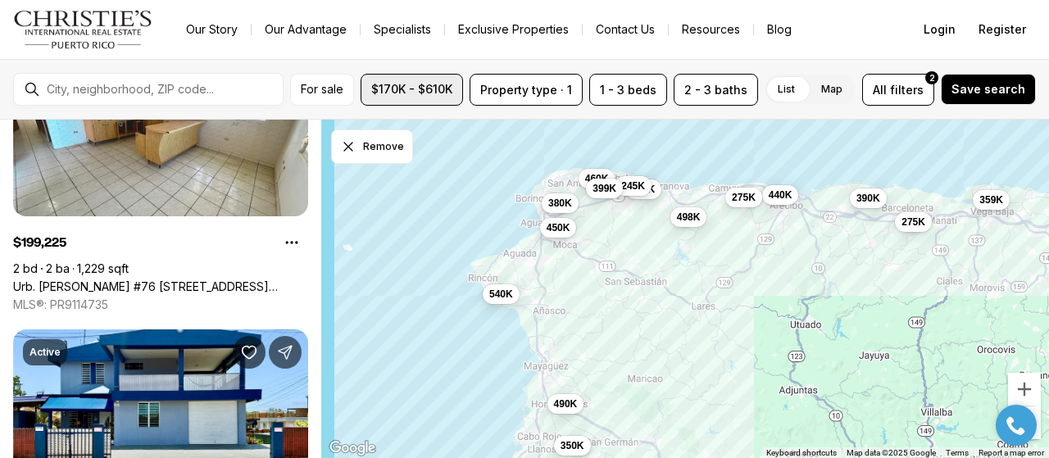
click at [440, 89] on span "$170K - $610K" at bounding box center [411, 89] width 81 height 13
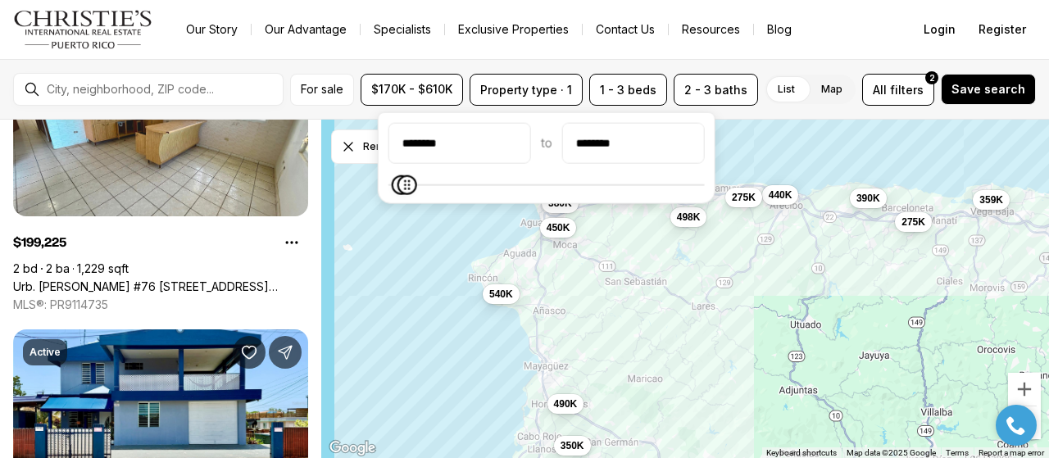
type input "********"
click at [704, 163] on div "******** to ********" at bounding box center [546, 158] width 316 height 70
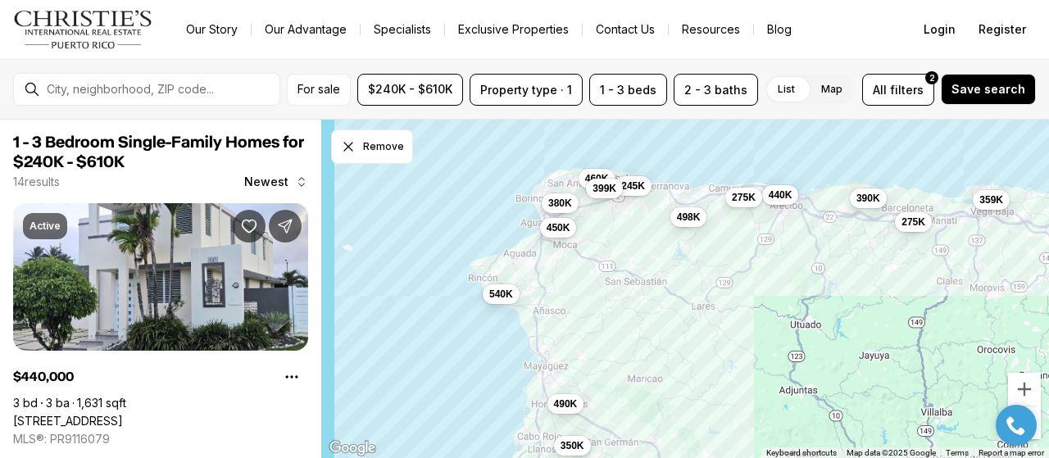
click at [868, 43] on nav "Go to: Homepage Our Story Our Advantage Specialists Exclusive Properties Contac…" at bounding box center [524, 29] width 1049 height 59
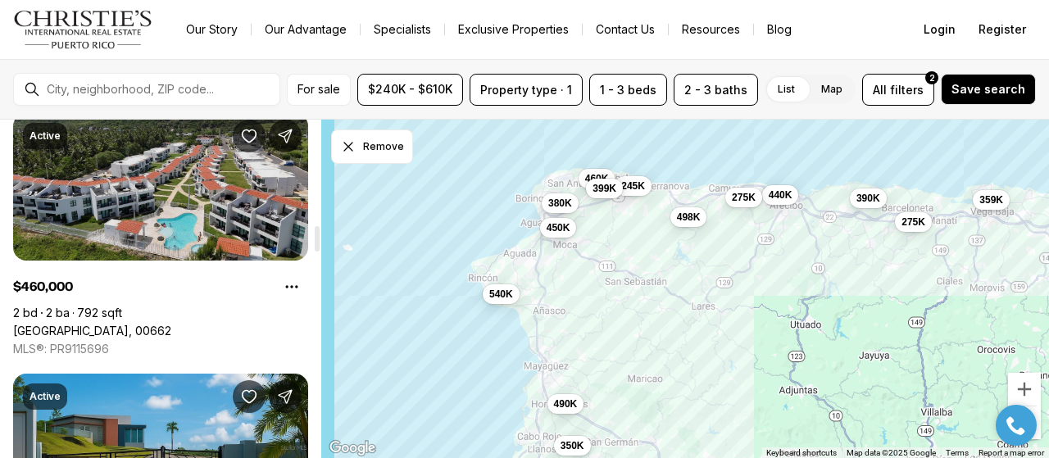
scroll to position [1556, 0]
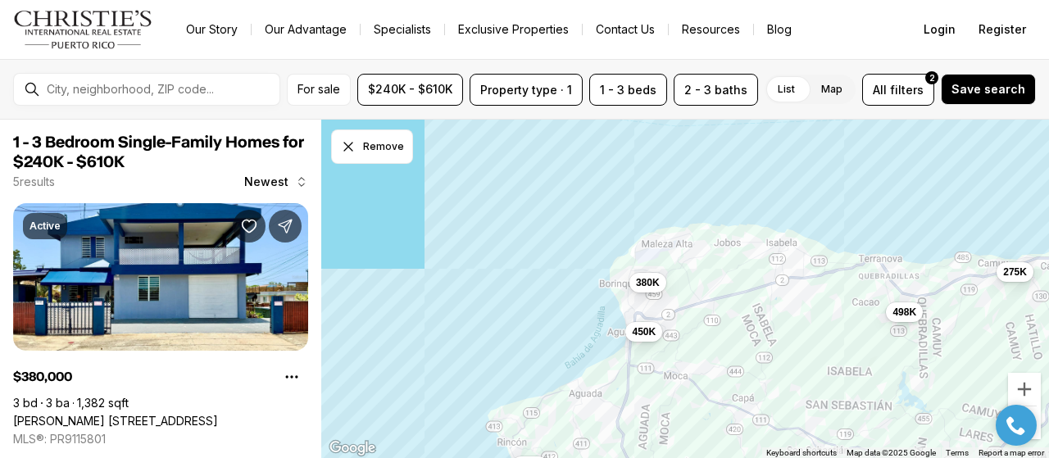
drag, startPoint x: 441, startPoint y: 222, endPoint x: 398, endPoint y: 365, distance: 148.8
click at [398, 365] on div "380K 498K 450K 275K 540K" at bounding box center [684, 289] width 727 height 339
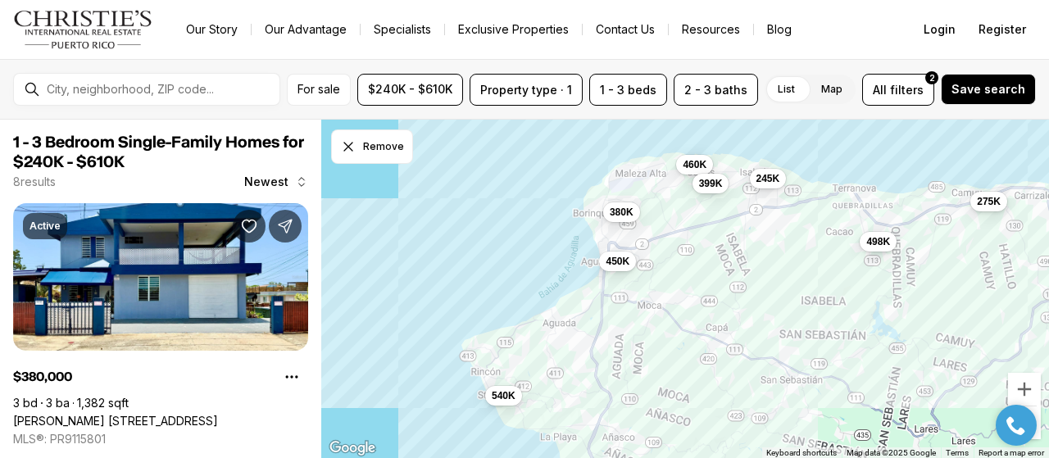
drag, startPoint x: 396, startPoint y: 309, endPoint x: 370, endPoint y: 235, distance: 78.2
click at [370, 235] on div "380K 498K 450K 275K 540K 245K 460K 399K" at bounding box center [684, 289] width 727 height 339
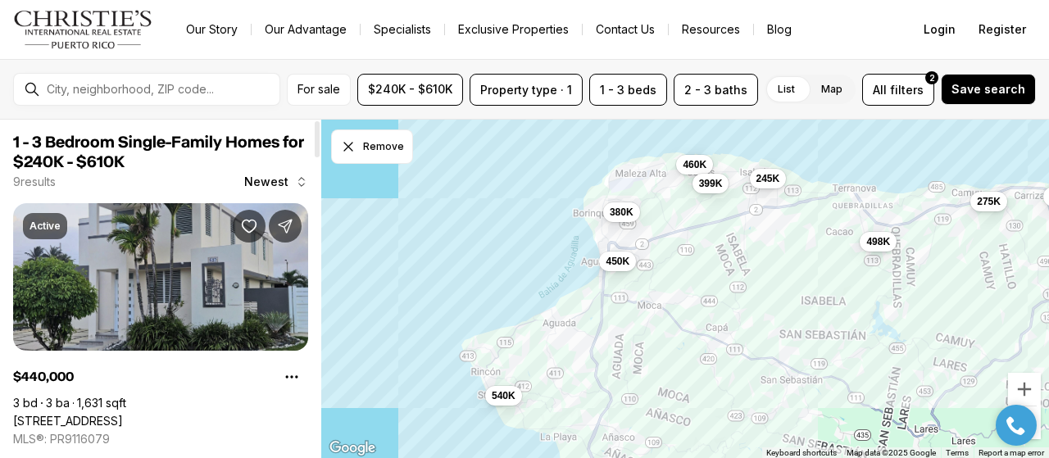
click at [123, 414] on link "[STREET_ADDRESS]" at bounding box center [68, 421] width 110 height 15
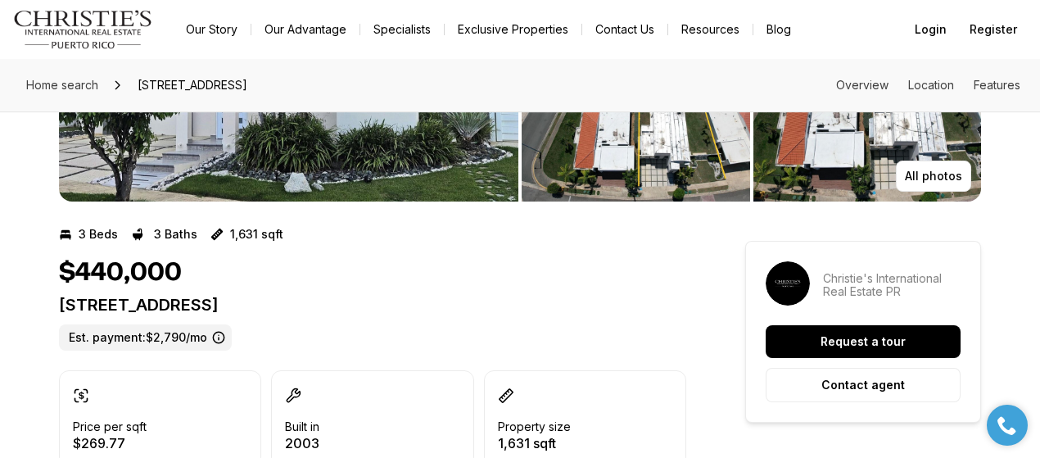
scroll to position [246, 0]
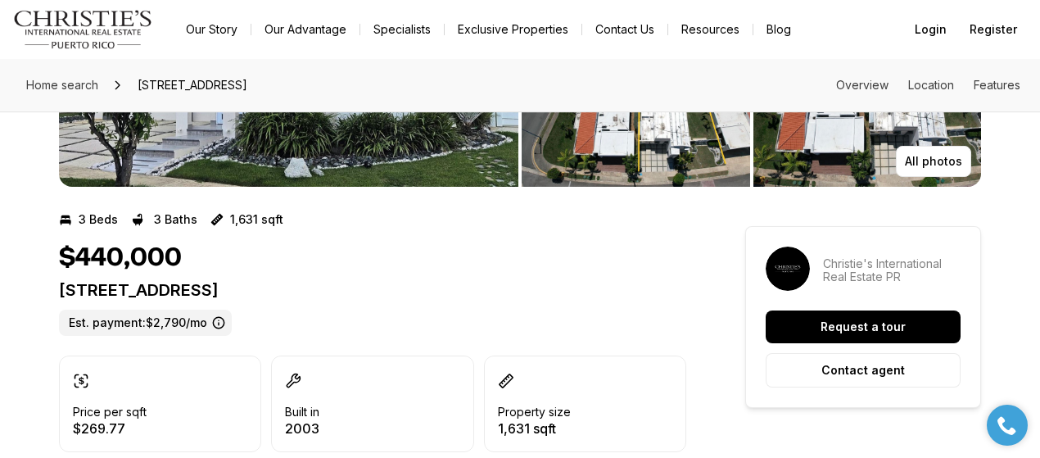
click at [149, 291] on p "[STREET_ADDRESS]" at bounding box center [372, 290] width 627 height 20
